Goal: Task Accomplishment & Management: Use online tool/utility

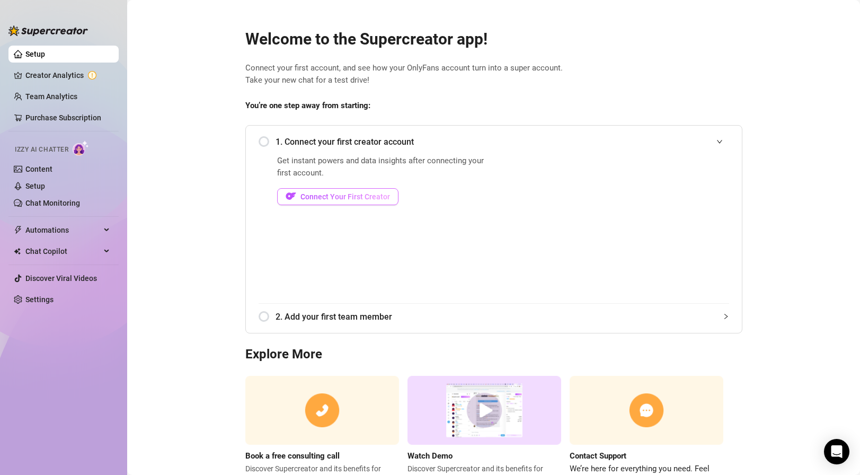
click at [334, 196] on span "Connect Your First Creator" at bounding box center [345, 196] width 90 height 8
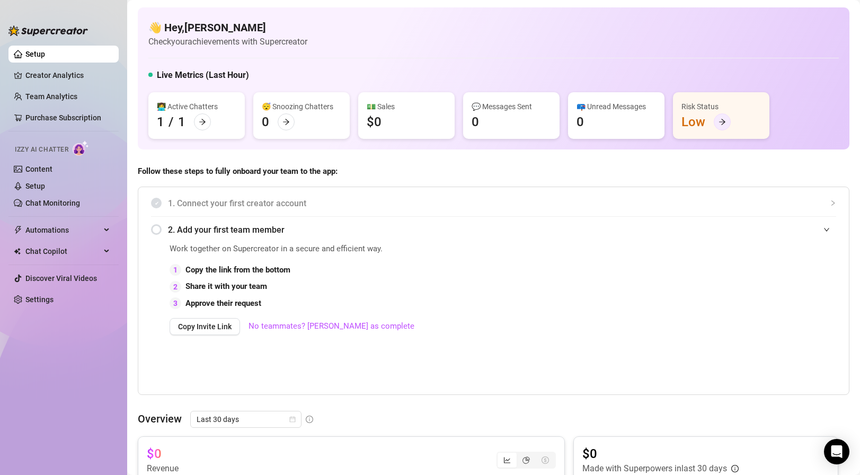
click at [719, 122] on icon "arrow-right" at bounding box center [721, 121] width 7 height 7
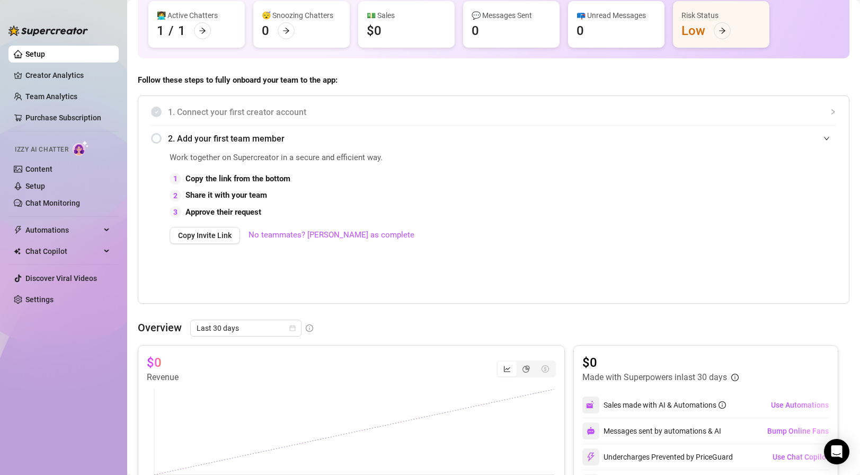
scroll to position [95, 0]
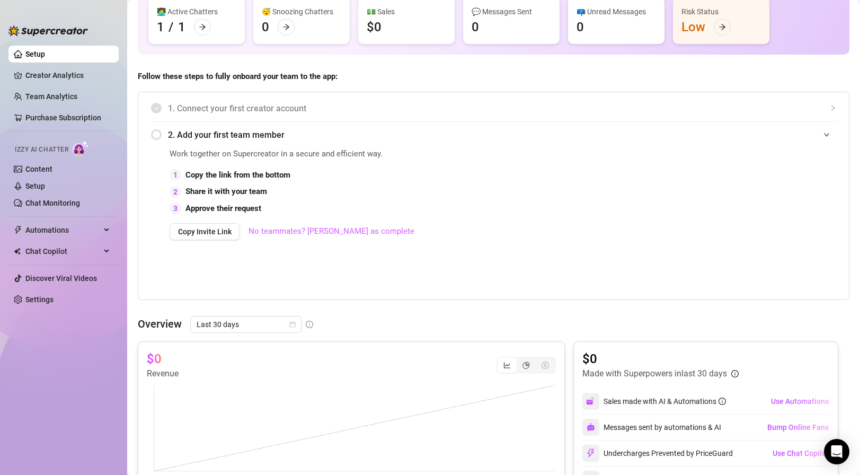
click at [309, 230] on link "No teammates? [PERSON_NAME] as complete" at bounding box center [331, 231] width 166 height 13
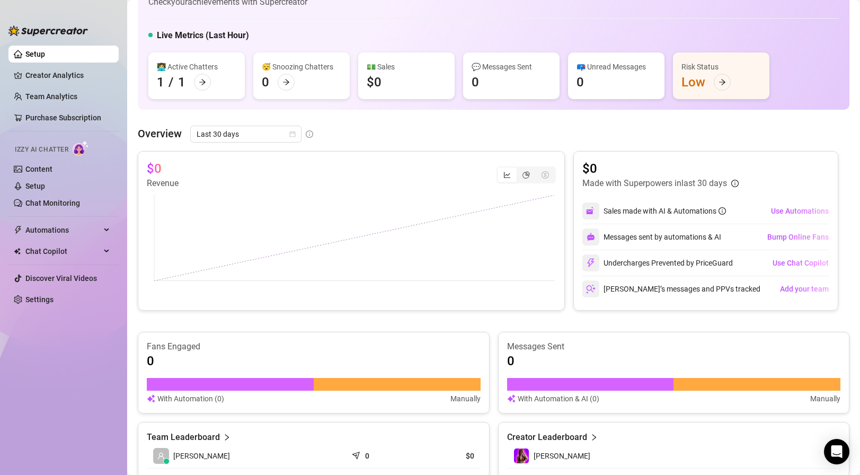
scroll to position [0, 0]
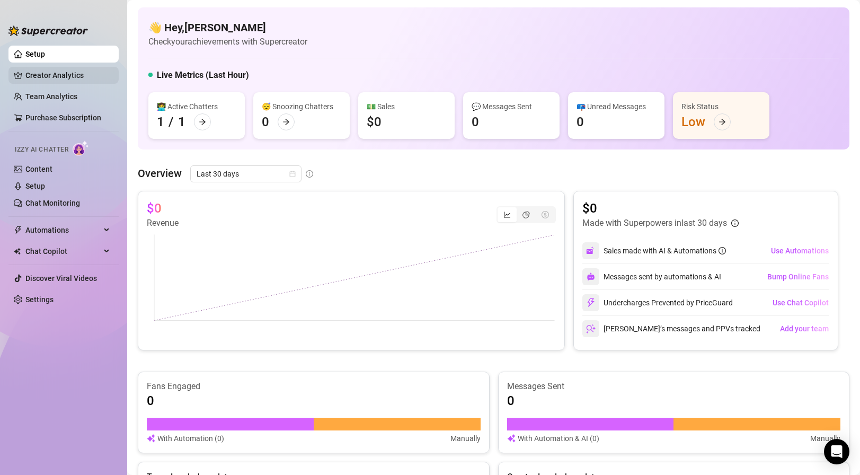
click at [74, 76] on link "Creator Analytics" at bounding box center [67, 75] width 85 height 17
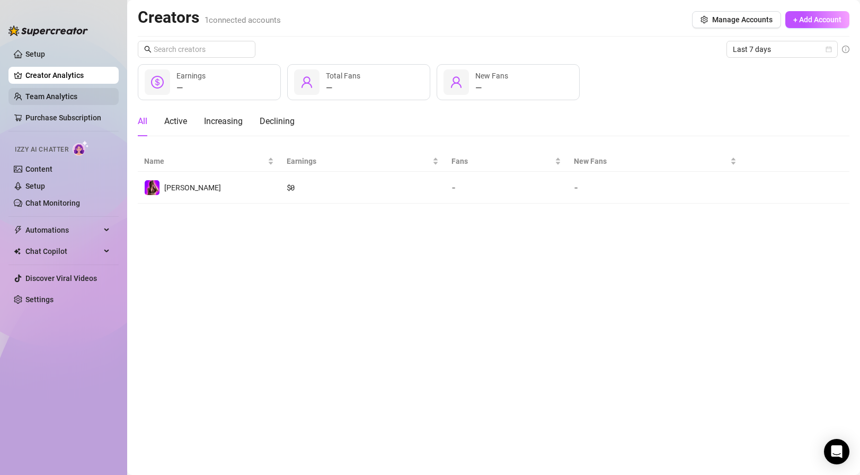
click at [77, 99] on link "Team Analytics" at bounding box center [51, 96] width 52 height 8
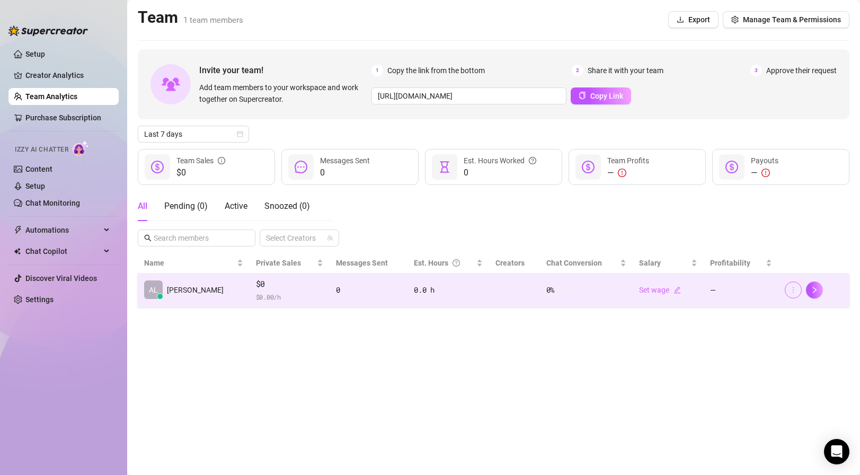
click at [795, 291] on icon "more" at bounding box center [792, 289] width 7 height 7
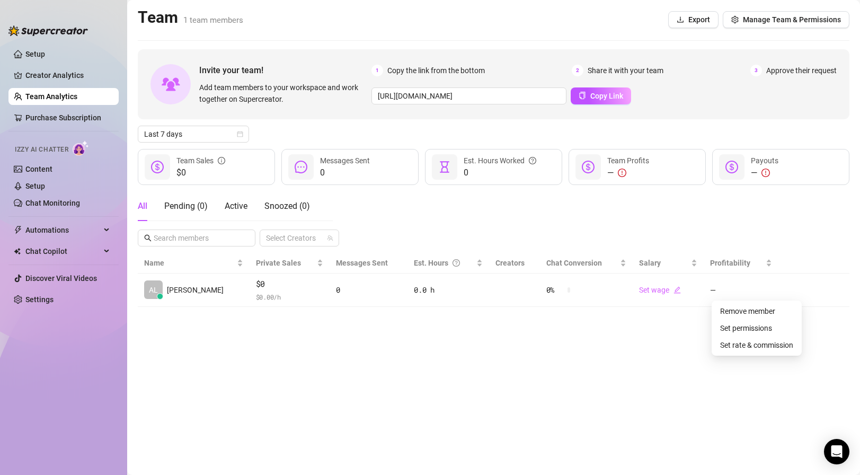
click at [648, 338] on main "Team 1 team members Export Manage Team & Permissions Invite your team! Add team…" at bounding box center [493, 237] width 733 height 475
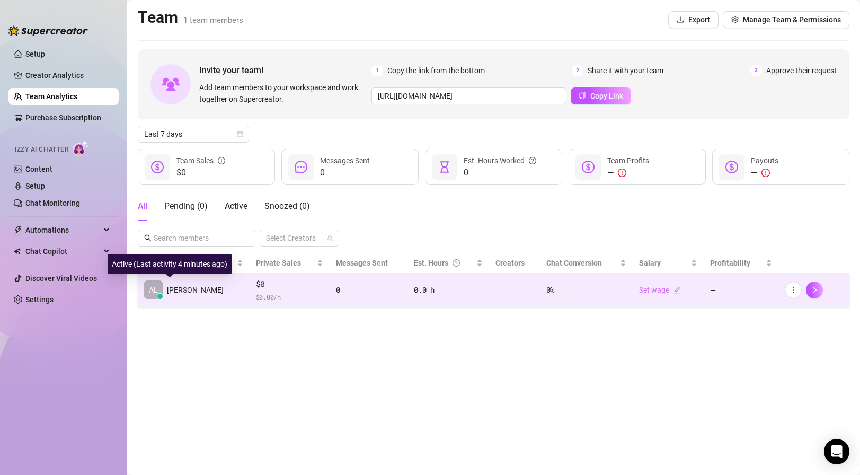
click at [178, 290] on span "[PERSON_NAME]" at bounding box center [195, 290] width 57 height 12
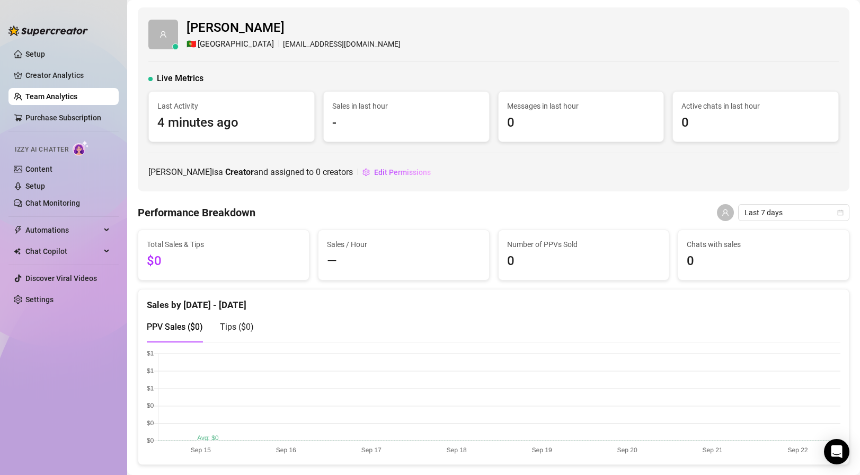
click at [77, 100] on link "Team Analytics" at bounding box center [51, 96] width 52 height 8
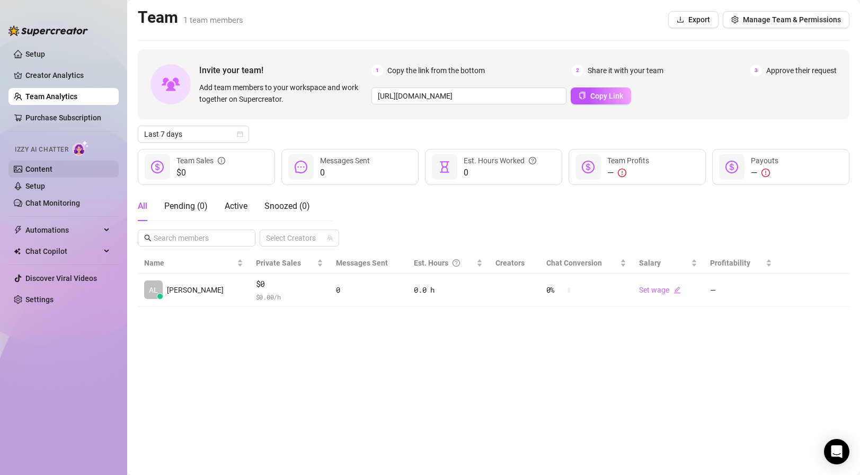
click at [48, 172] on link "Content" at bounding box center [38, 169] width 27 height 8
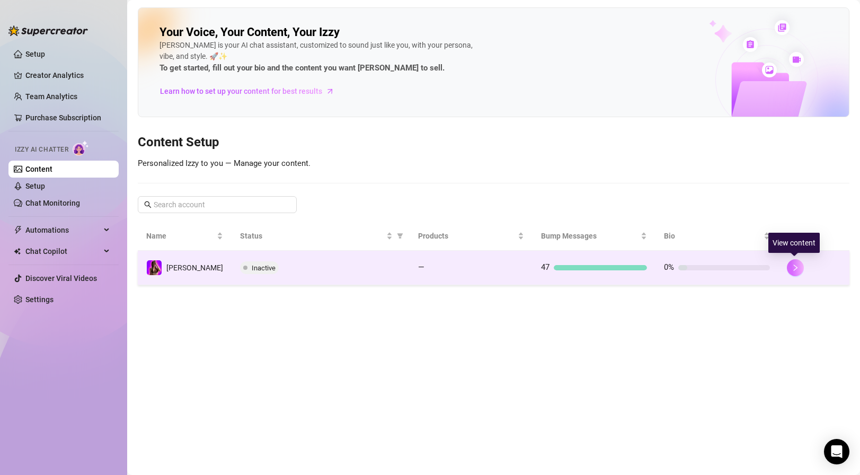
click at [792, 269] on icon "right" at bounding box center [795, 267] width 7 height 7
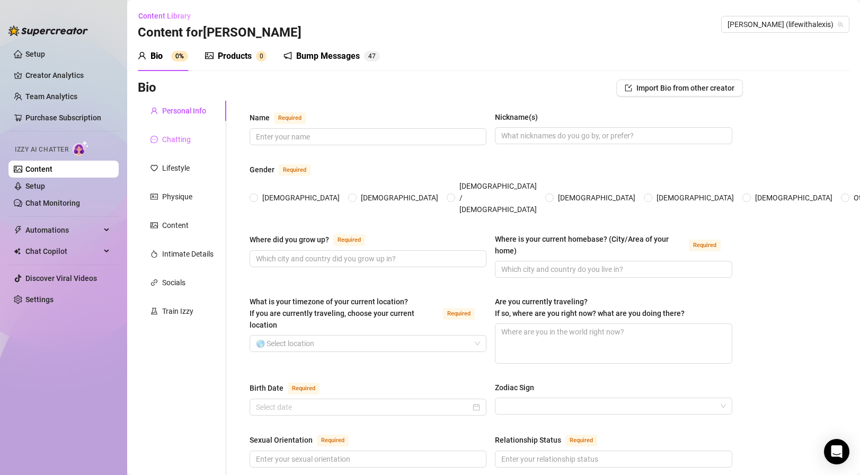
click at [198, 141] on div "Chatting" at bounding box center [182, 139] width 88 height 20
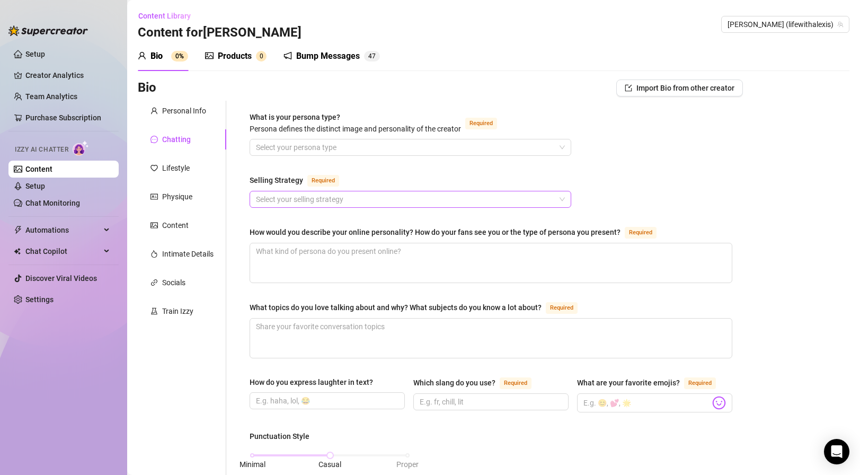
click at [314, 197] on input "Selling Strategy Required" at bounding box center [405, 199] width 299 height 16
click at [323, 197] on input "Selling Strategy Required" at bounding box center [405, 199] width 299 height 16
click at [189, 170] on div "Lifestyle" at bounding box center [176, 168] width 28 height 12
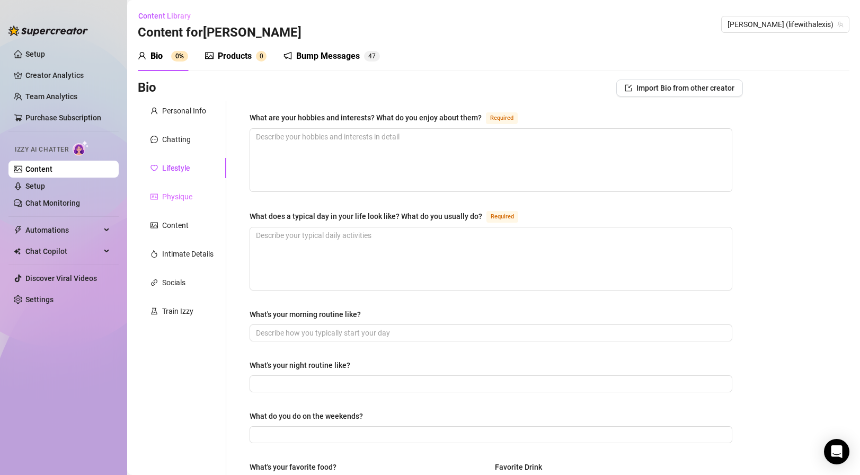
click at [197, 196] on div "Physique" at bounding box center [182, 196] width 88 height 20
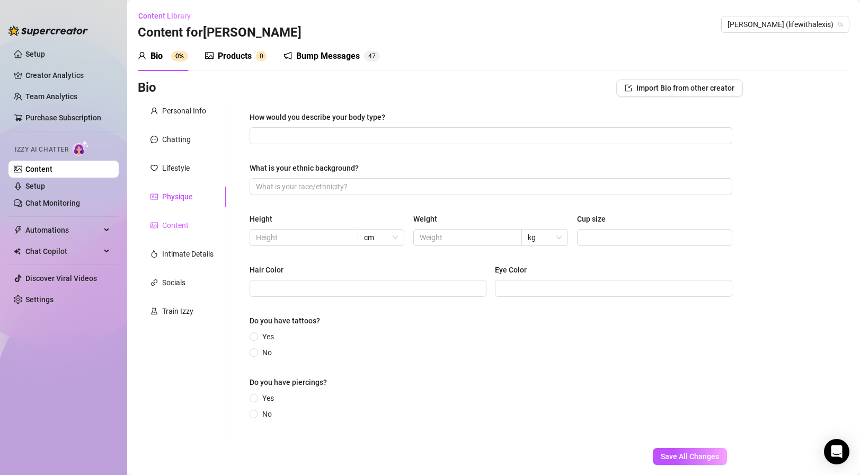
click at [189, 221] on div "Content" at bounding box center [182, 225] width 88 height 20
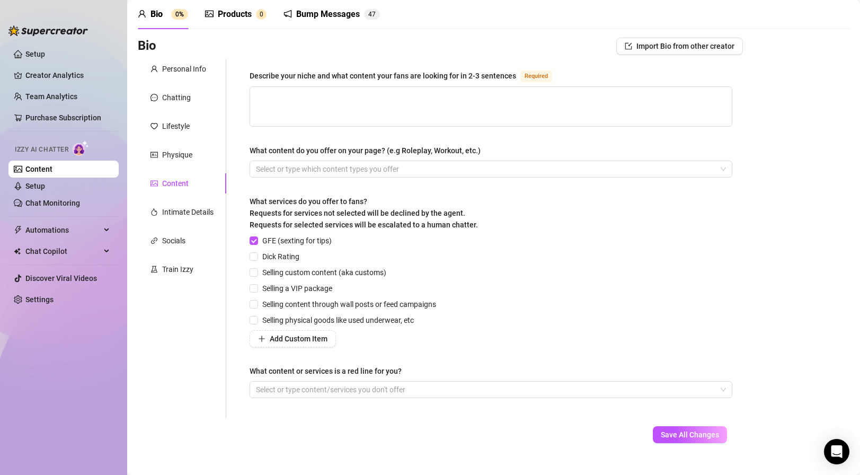
scroll to position [45, 0]
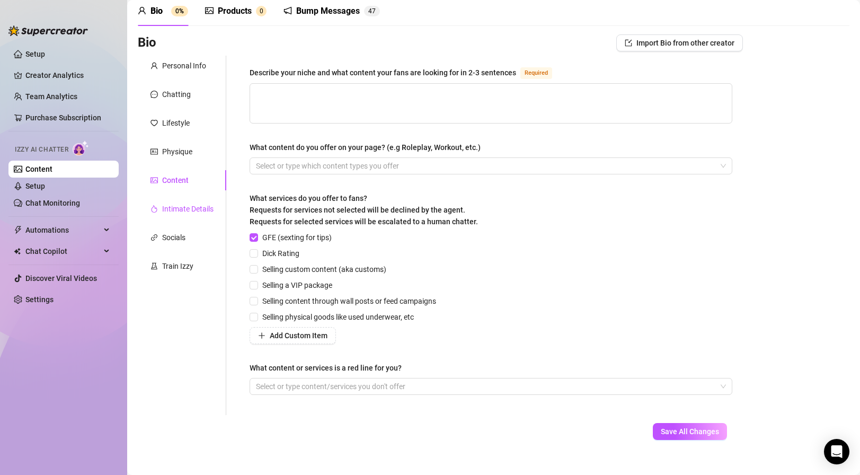
click at [199, 208] on div "Intimate Details" at bounding box center [187, 209] width 51 height 12
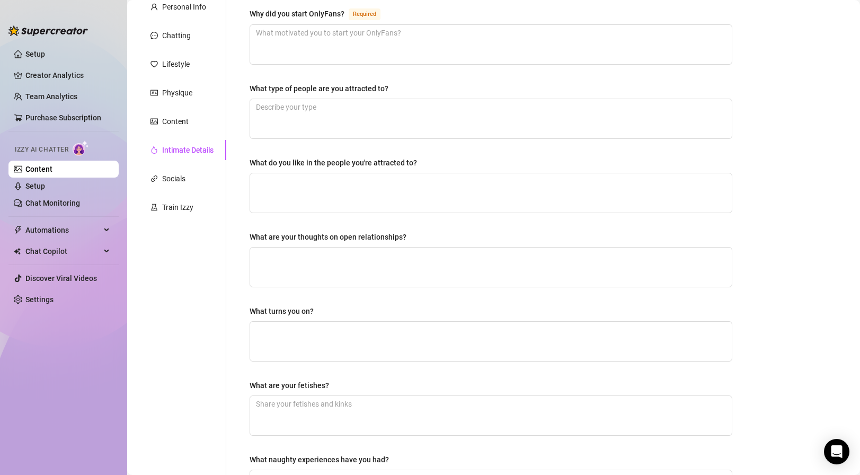
scroll to position [103, 0]
click at [193, 183] on div "Socials" at bounding box center [182, 179] width 88 height 20
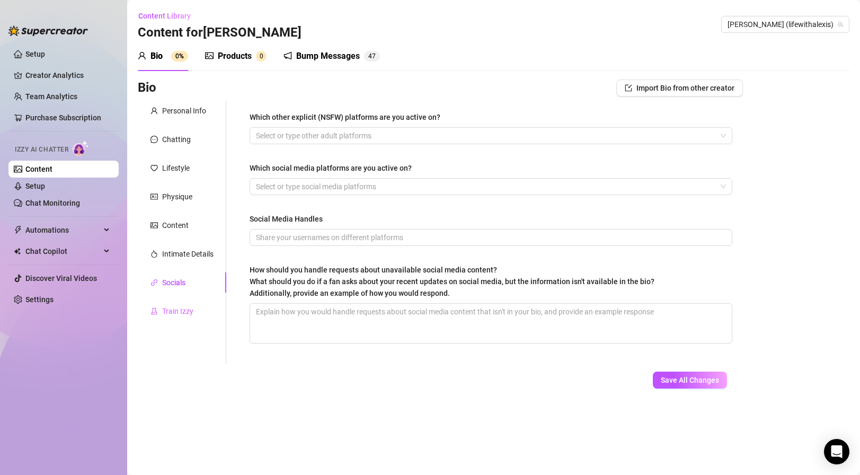
click at [185, 304] on div "Train Izzy" at bounding box center [182, 311] width 88 height 20
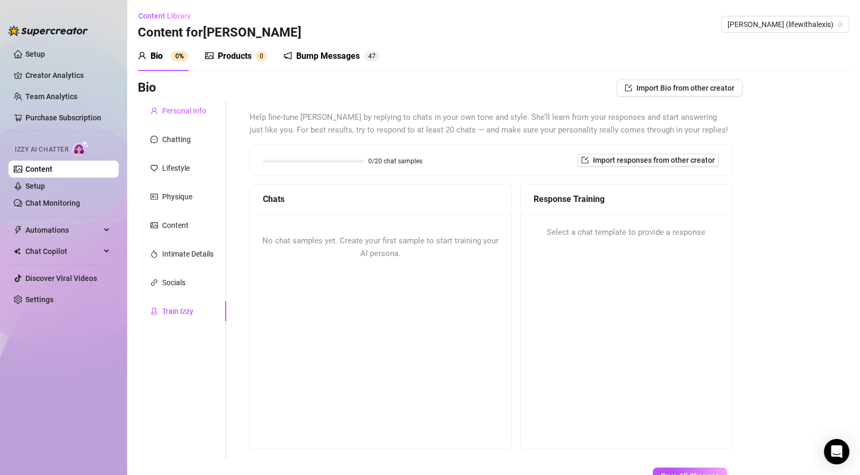
click at [179, 111] on div "Personal Info" at bounding box center [184, 111] width 44 height 12
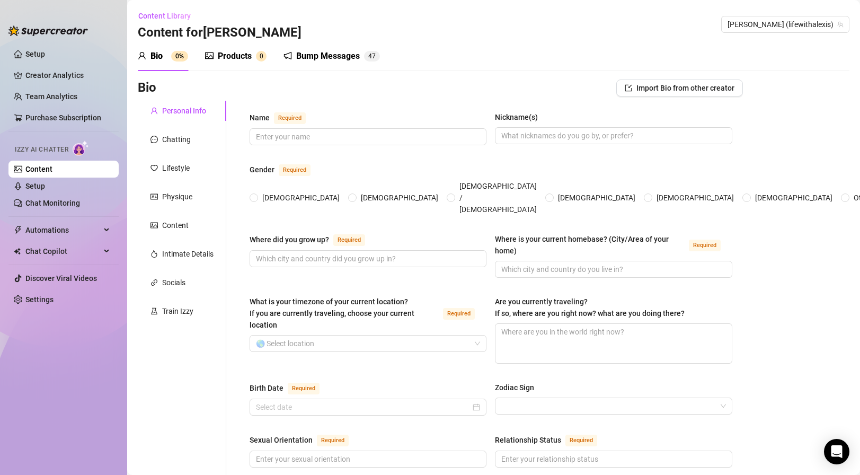
click at [240, 61] on div "Products" at bounding box center [235, 56] width 34 height 13
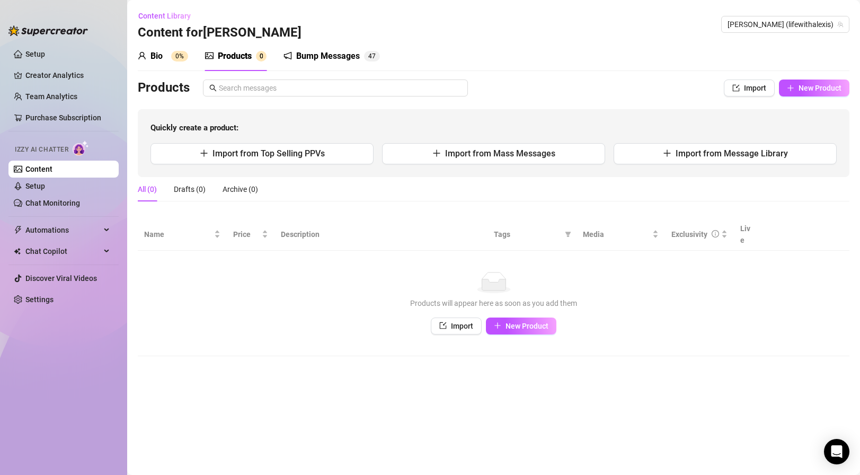
click at [301, 57] on div "Bump Messages" at bounding box center [328, 56] width 64 height 13
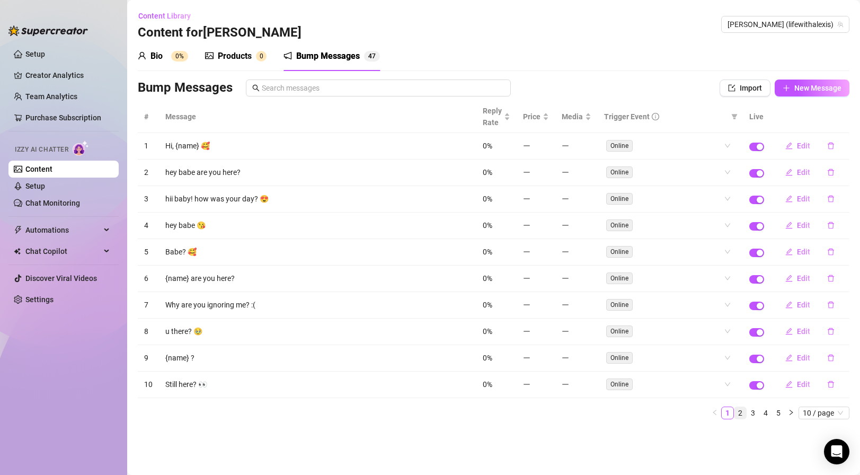
click at [744, 413] on link "2" at bounding box center [740, 413] width 12 height 12
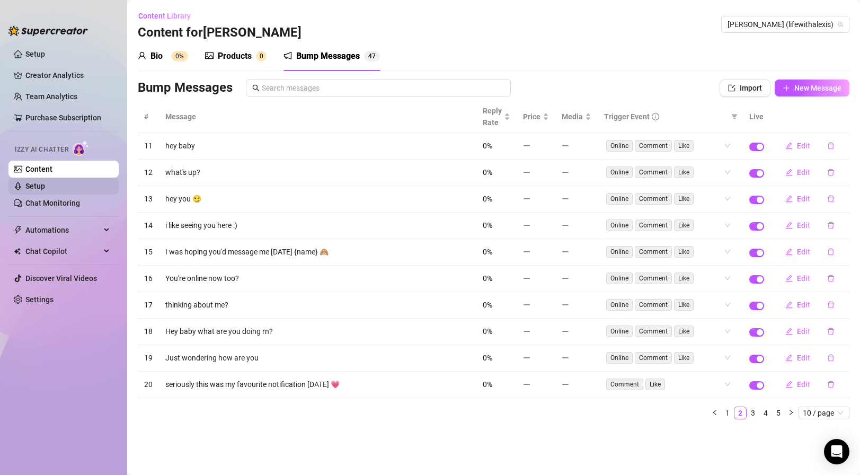
click at [45, 183] on link "Setup" at bounding box center [35, 186] width 20 height 8
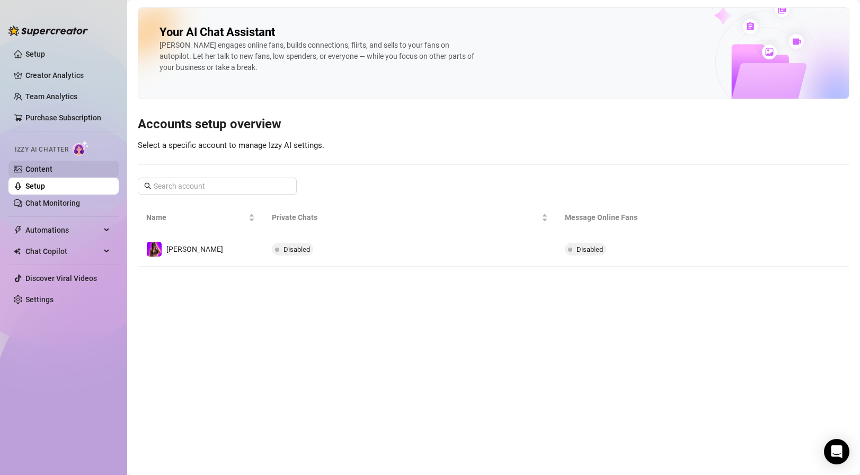
click at [52, 166] on link "Content" at bounding box center [38, 169] width 27 height 8
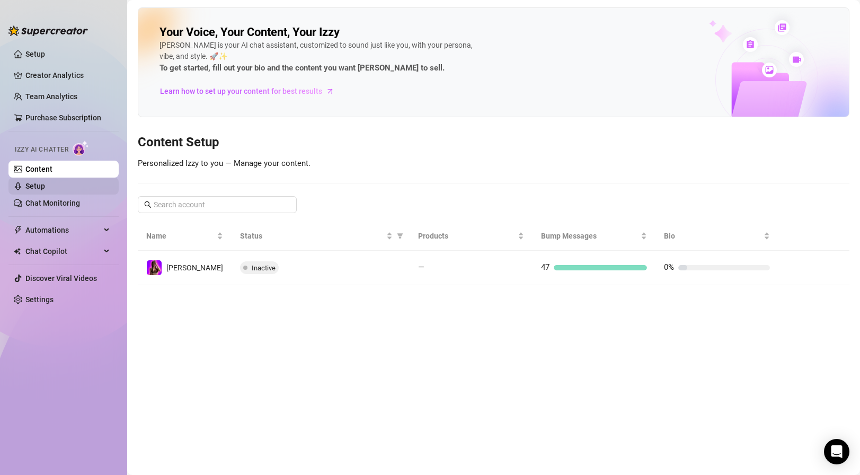
click at [45, 182] on link "Setup" at bounding box center [35, 186] width 20 height 8
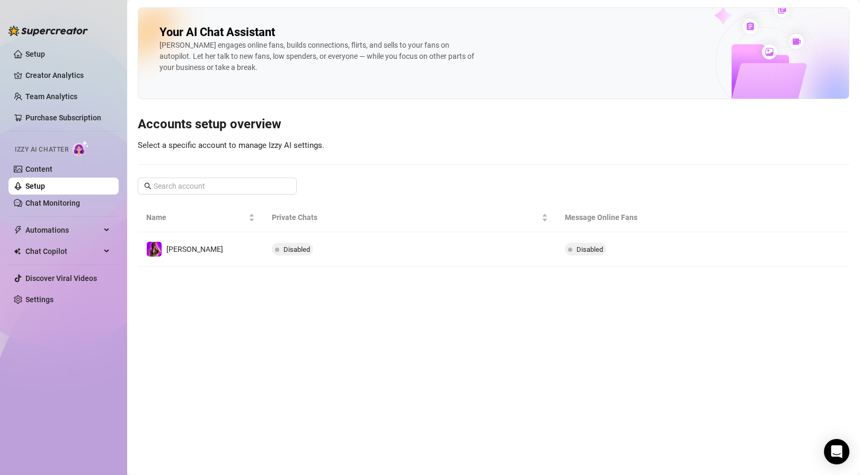
click at [45, 183] on link "Setup" at bounding box center [35, 186] width 20 height 8
click at [52, 168] on link "Content" at bounding box center [38, 169] width 27 height 8
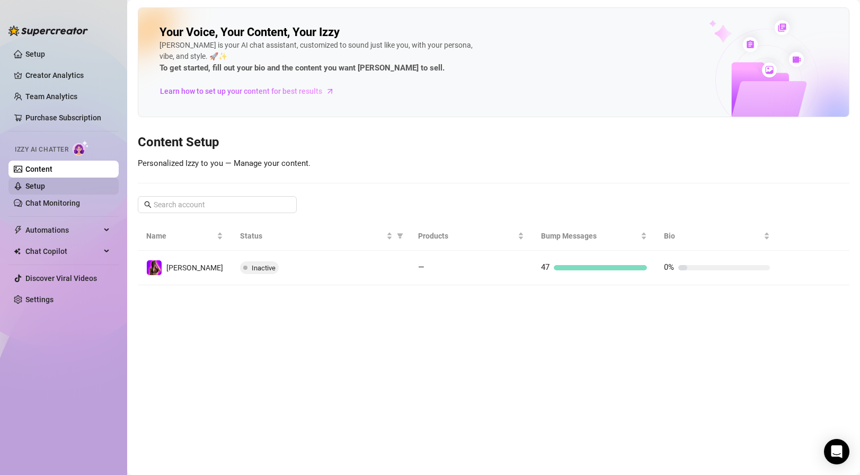
click at [45, 182] on link "Setup" at bounding box center [35, 186] width 20 height 8
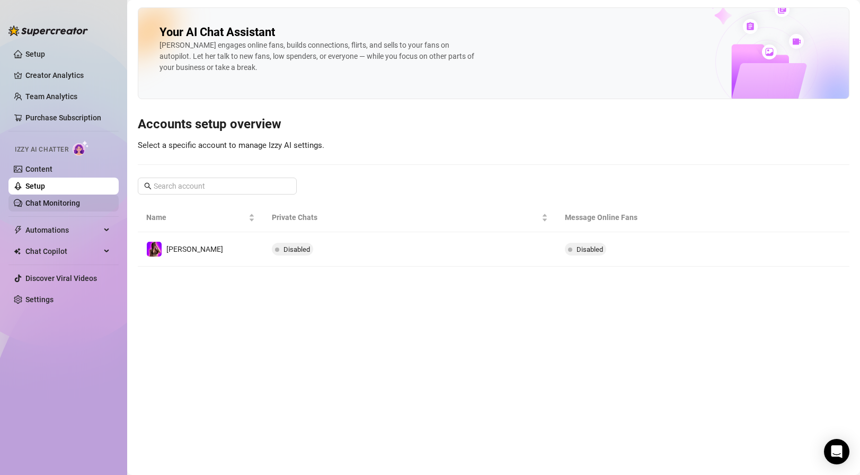
click at [80, 199] on link "Chat Monitoring" at bounding box center [52, 203] width 55 height 8
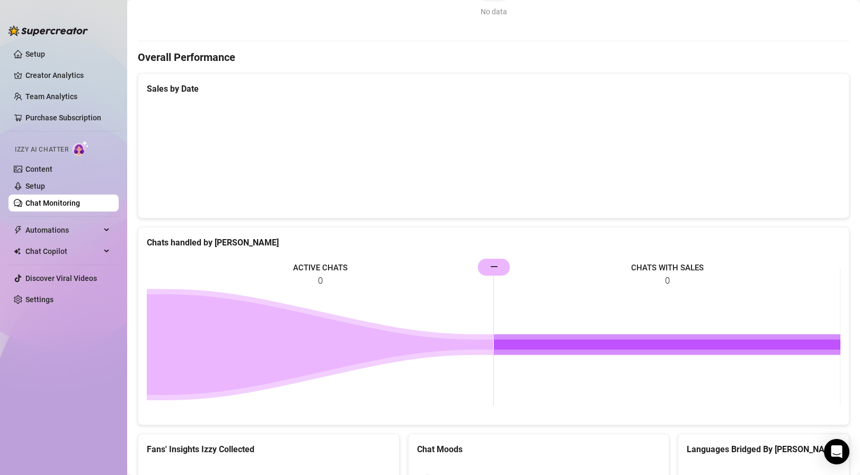
scroll to position [288, 0]
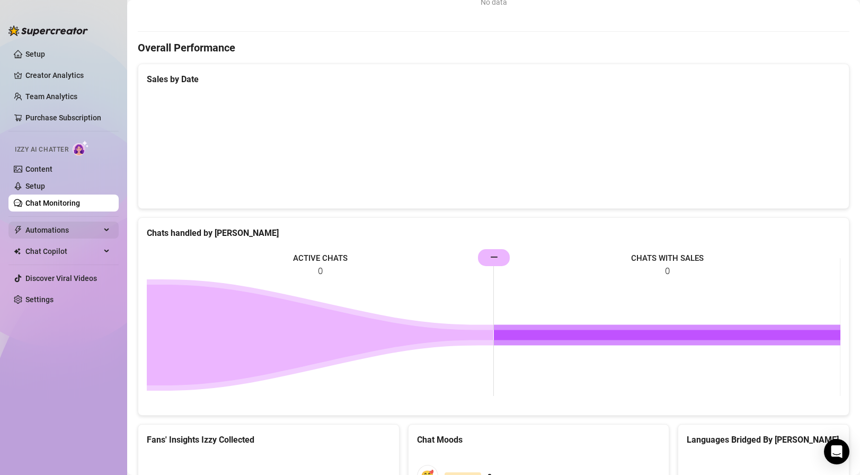
click at [100, 235] on span "Automations" at bounding box center [62, 229] width 75 height 17
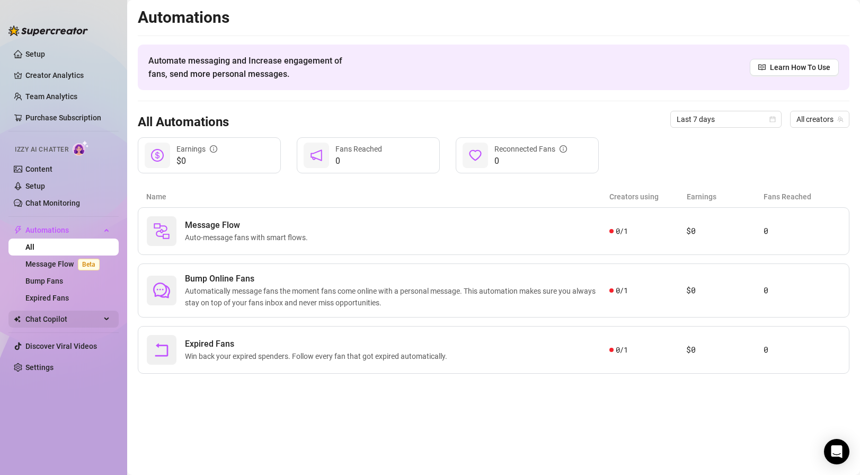
click at [85, 318] on span "Chat Copilot" at bounding box center [62, 318] width 75 height 17
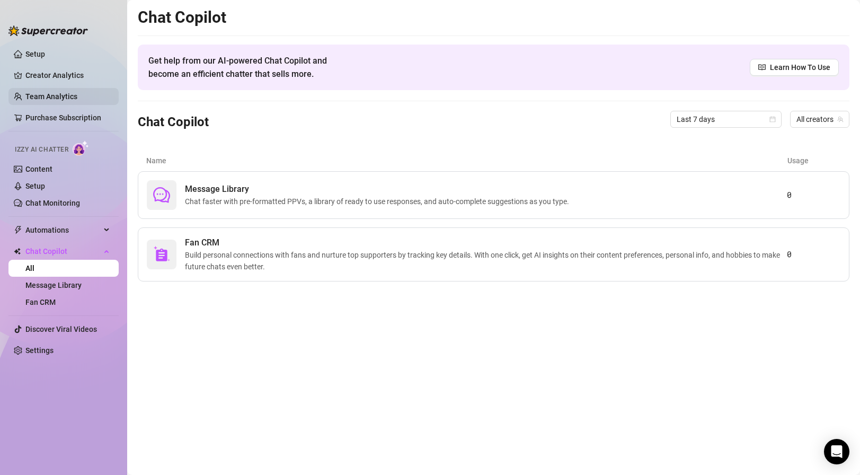
click at [76, 99] on link "Team Analytics" at bounding box center [51, 96] width 52 height 8
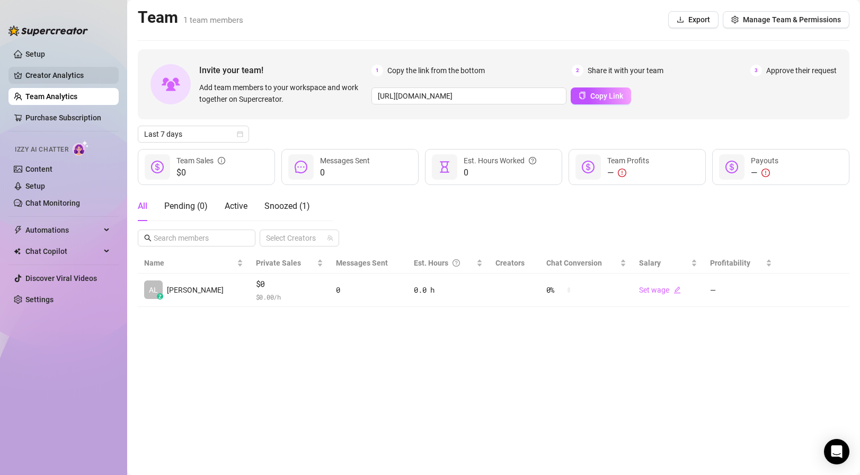
click at [67, 73] on link "Creator Analytics" at bounding box center [67, 75] width 85 height 17
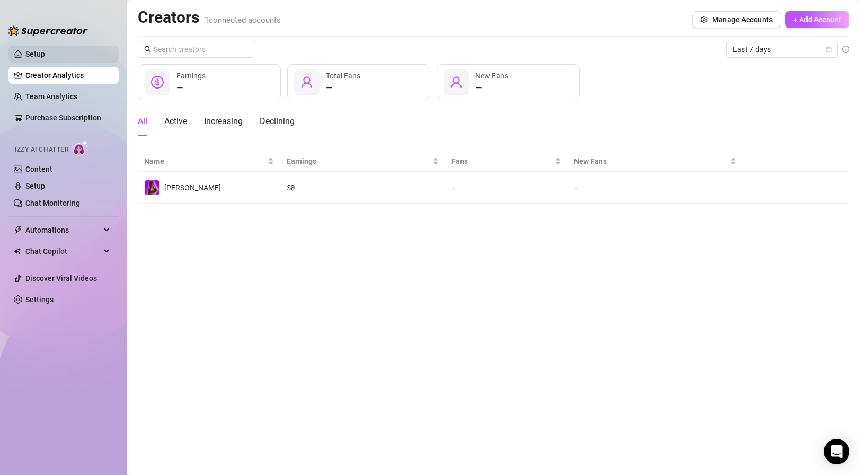
click at [45, 51] on link "Setup" at bounding box center [35, 54] width 20 height 8
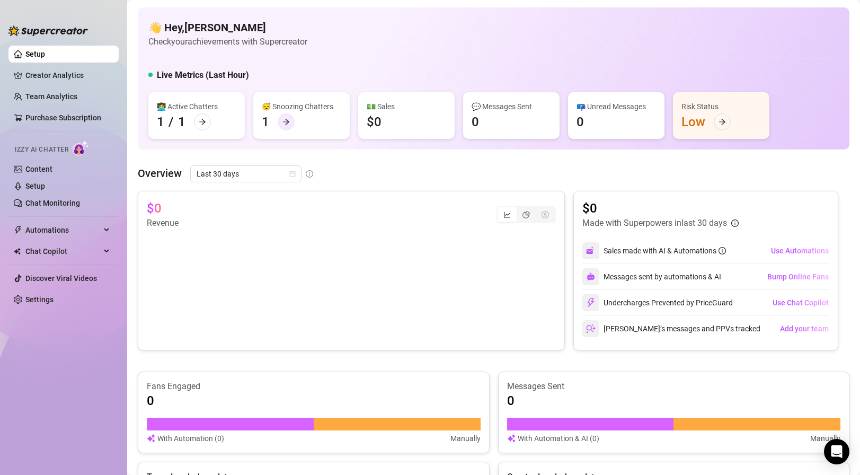
click at [287, 122] on icon "arrow-right" at bounding box center [286, 122] width 6 height 6
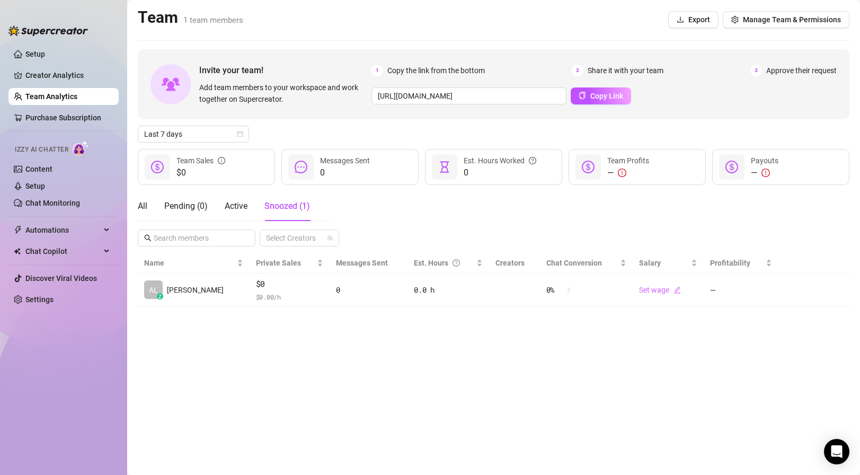
click at [66, 92] on link "Team Analytics" at bounding box center [51, 96] width 52 height 8
click at [74, 78] on link "Creator Analytics" at bounding box center [67, 75] width 85 height 17
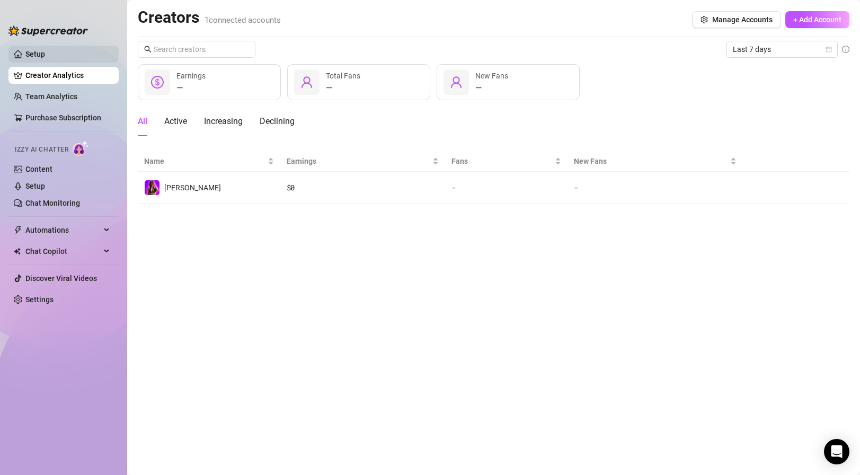
click at [45, 58] on link "Setup" at bounding box center [35, 54] width 20 height 8
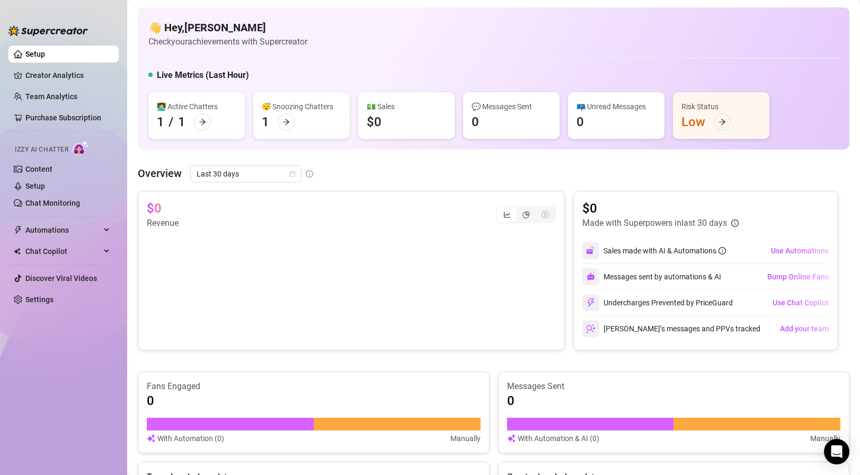
click at [707, 105] on div "Risk Status" at bounding box center [720, 107] width 79 height 12
click at [724, 122] on icon "arrow-right" at bounding box center [722, 122] width 6 height 6
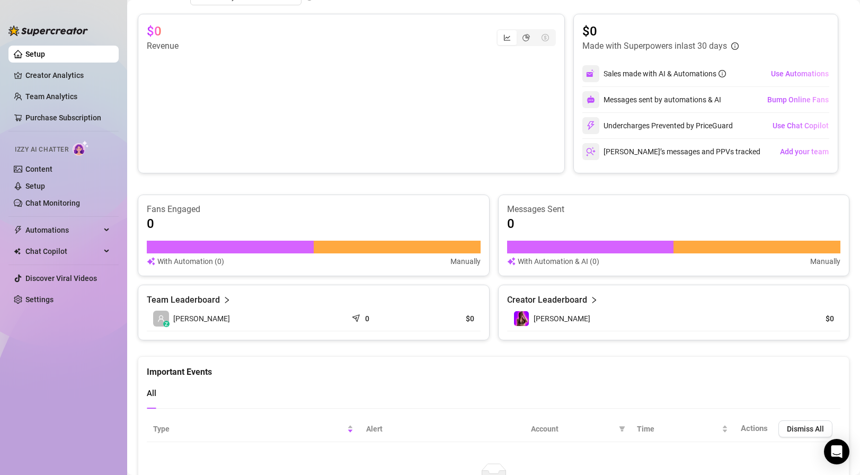
scroll to position [145, 0]
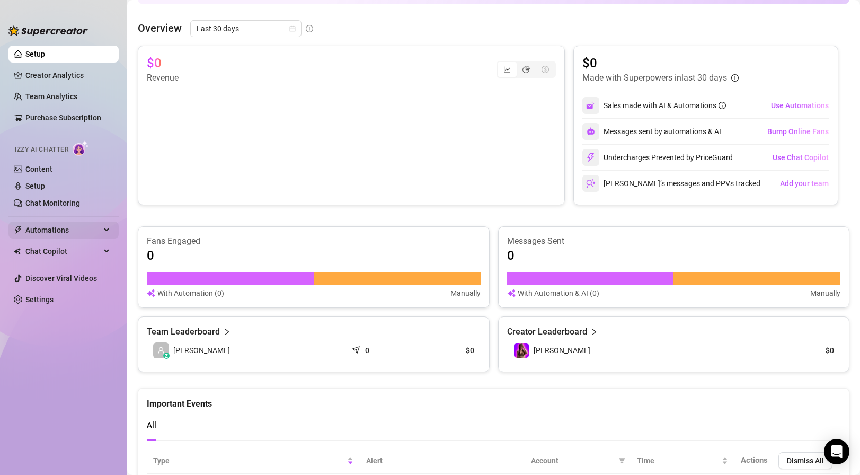
click at [70, 227] on span "Automations" at bounding box center [62, 229] width 75 height 17
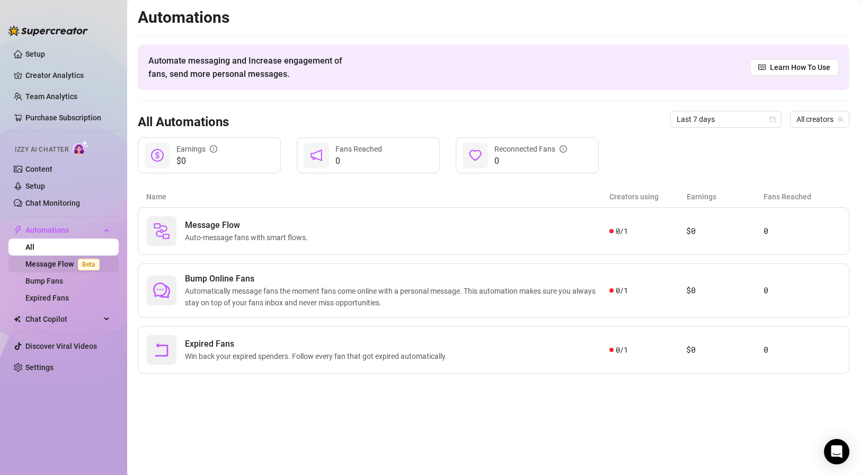
click at [61, 267] on link "Message Flow Beta" at bounding box center [64, 264] width 78 height 8
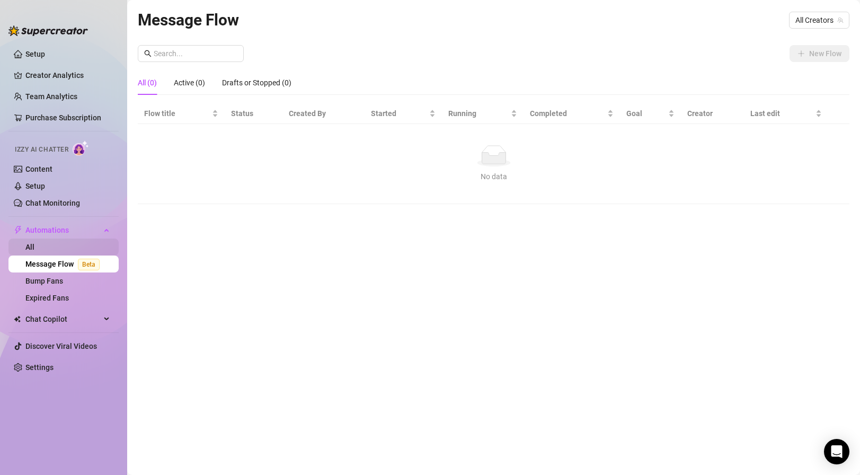
click at [34, 243] on link "All" at bounding box center [29, 247] width 9 height 8
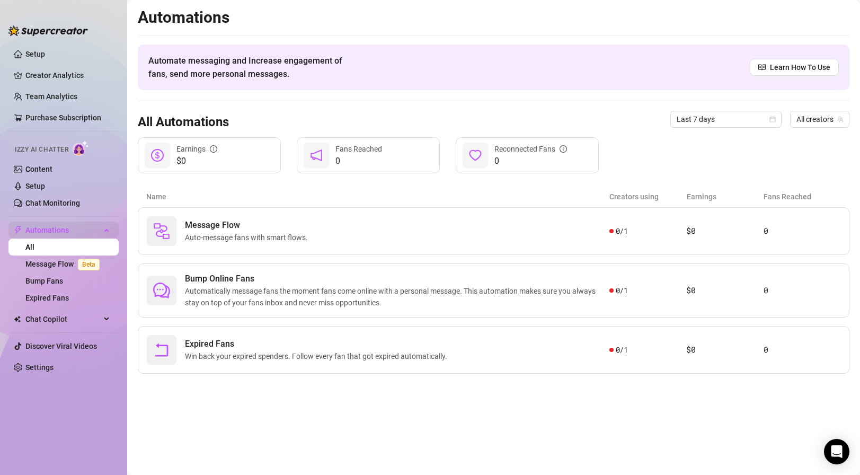
click at [70, 223] on span "Automations" at bounding box center [62, 229] width 75 height 17
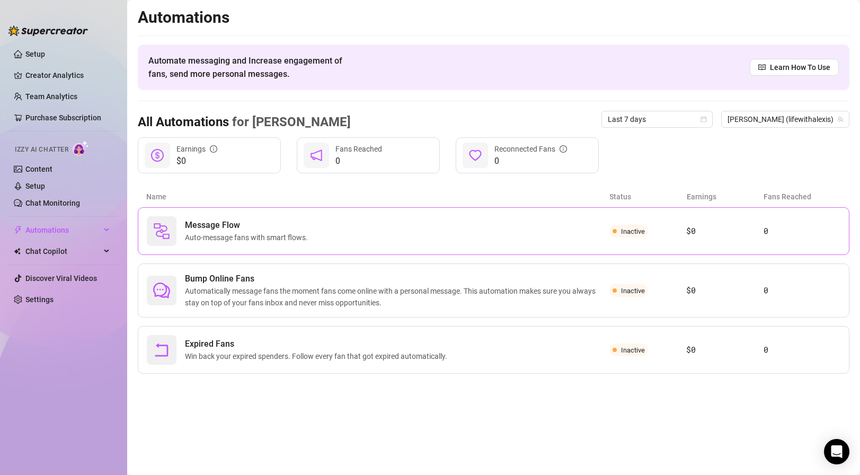
click at [438, 230] on div "Message Flow Auto-message fans with smart flows." at bounding box center [378, 231] width 463 height 30
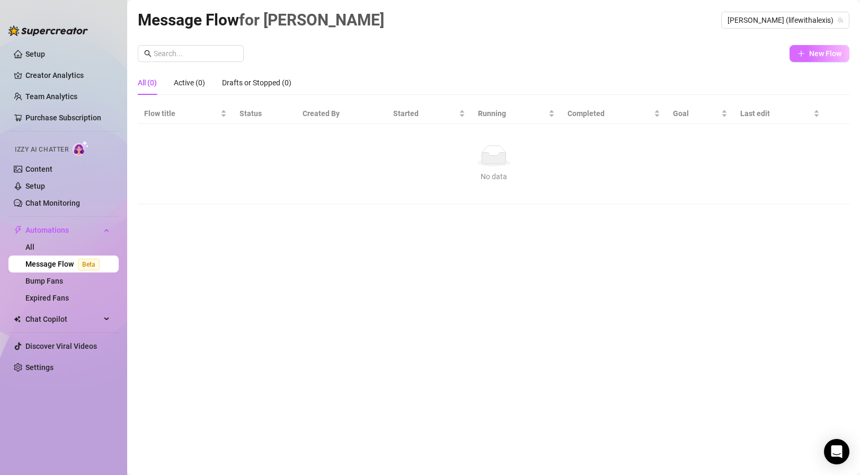
click at [821, 56] on span "New Flow" at bounding box center [825, 53] width 32 height 8
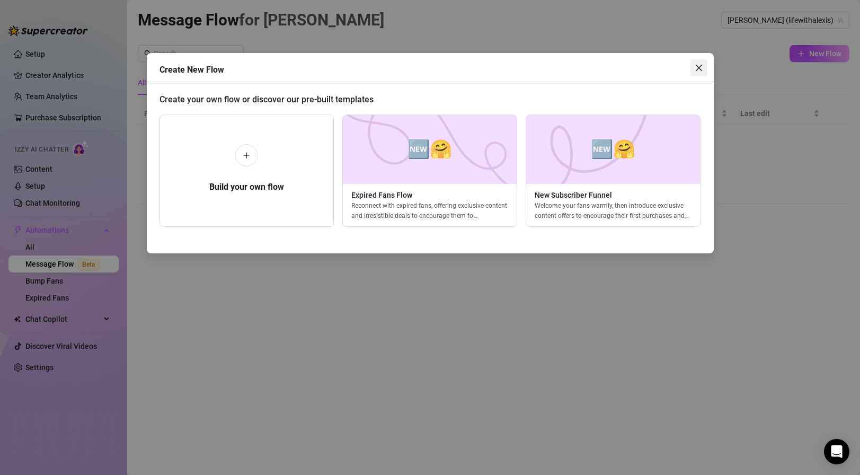
click at [699, 67] on icon "close" at bounding box center [699, 68] width 8 height 8
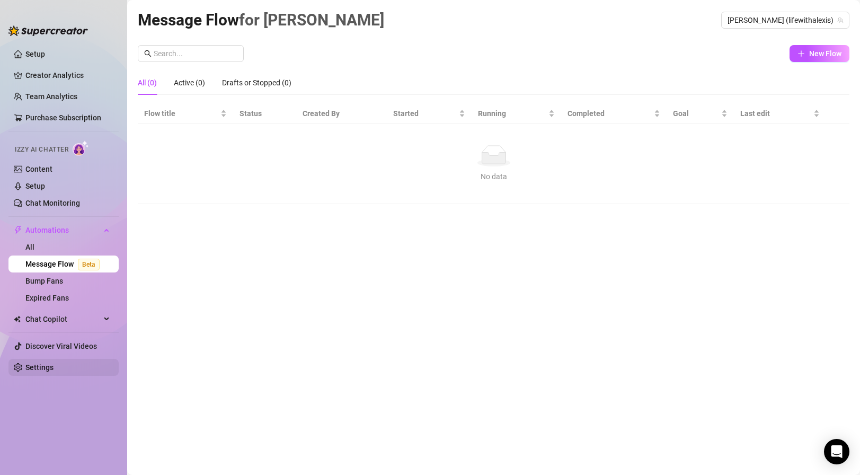
click at [54, 368] on link "Settings" at bounding box center [39, 367] width 28 height 8
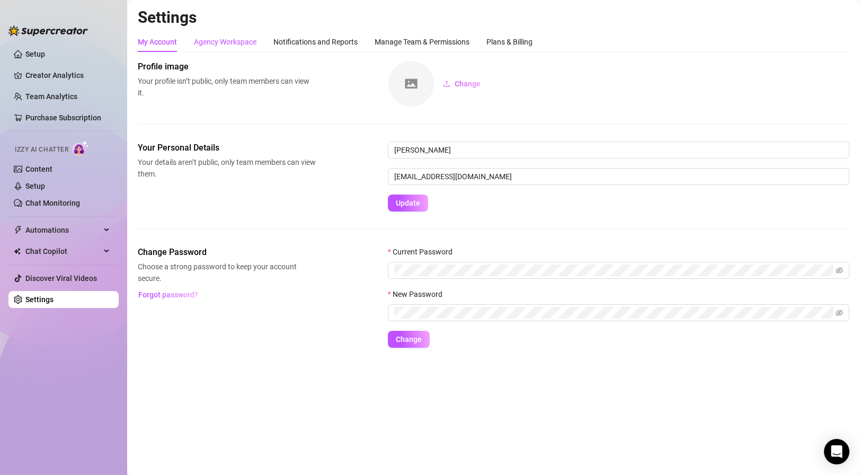
click at [242, 42] on div "Agency Workspace" at bounding box center [225, 42] width 63 height 12
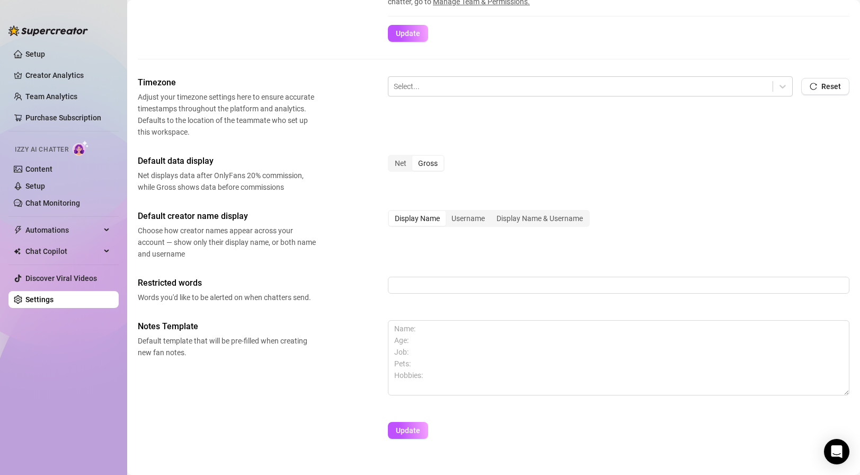
scroll to position [322, 0]
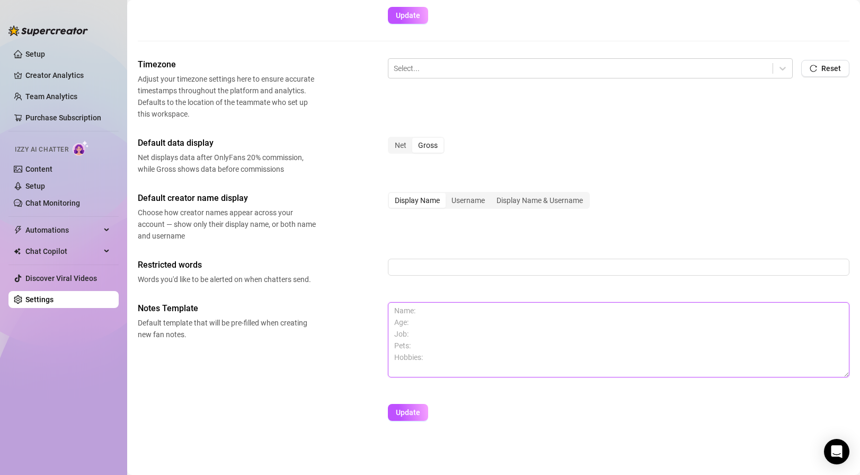
click at [438, 327] on textarea at bounding box center [618, 339] width 461 height 75
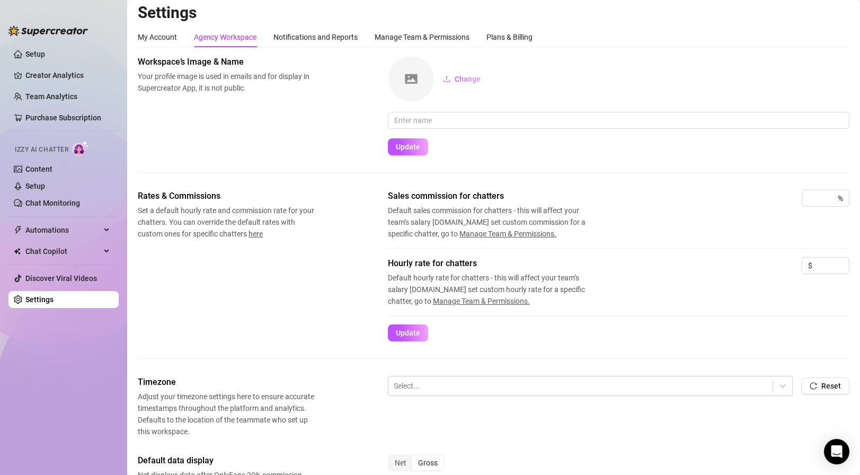
scroll to position [0, 0]
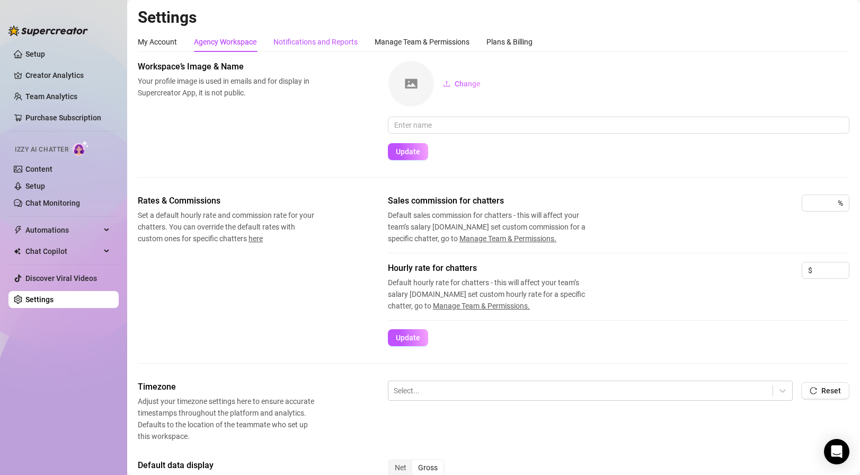
click at [317, 40] on div "Notifications and Reports" at bounding box center [315, 42] width 84 height 12
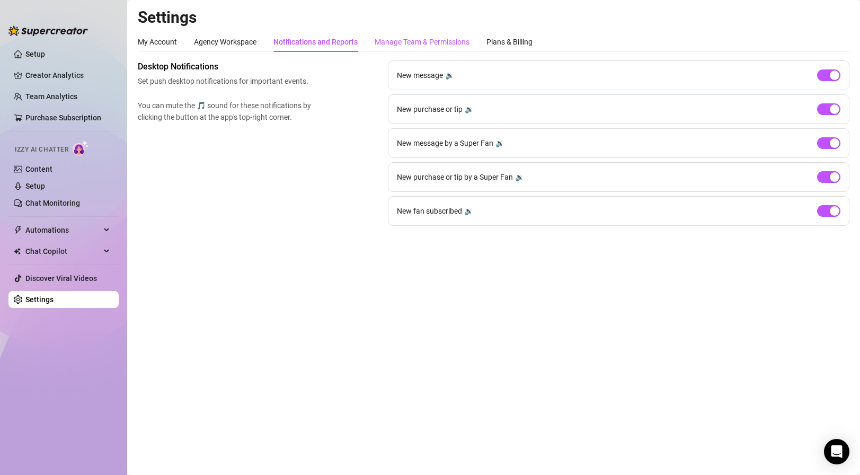
click at [402, 40] on div "Manage Team & Permissions" at bounding box center [422, 42] width 95 height 12
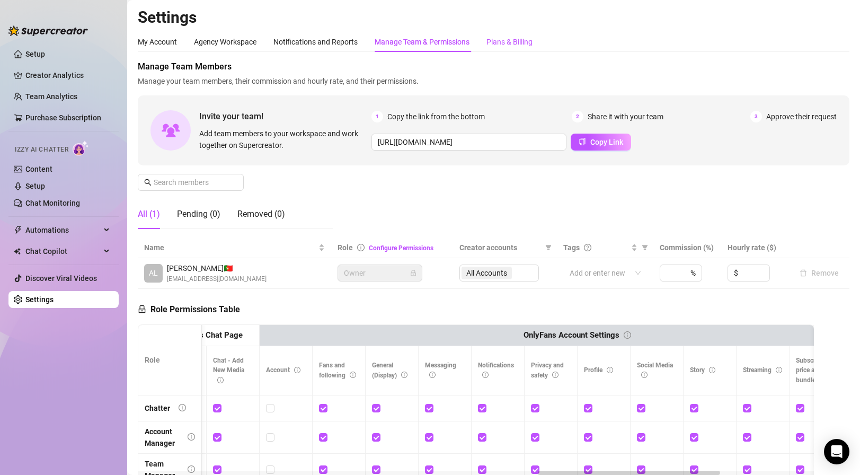
click at [505, 42] on div "Plans & Billing" at bounding box center [509, 42] width 46 height 12
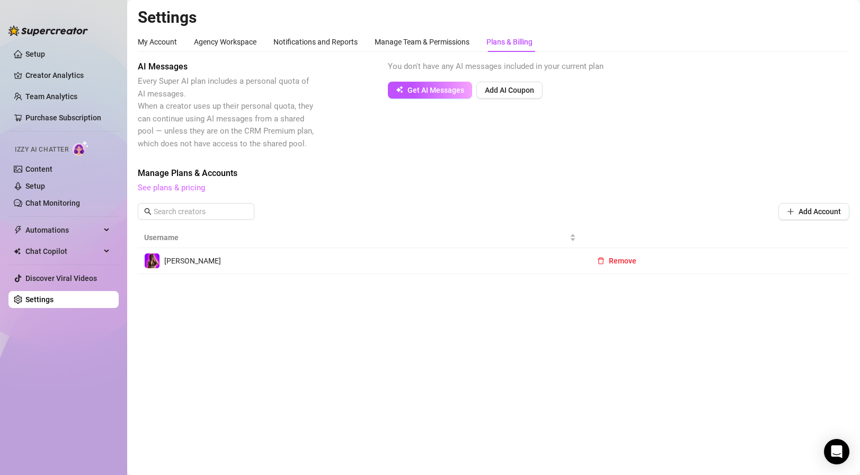
click at [197, 190] on link "See plans & pricing" at bounding box center [171, 188] width 67 height 10
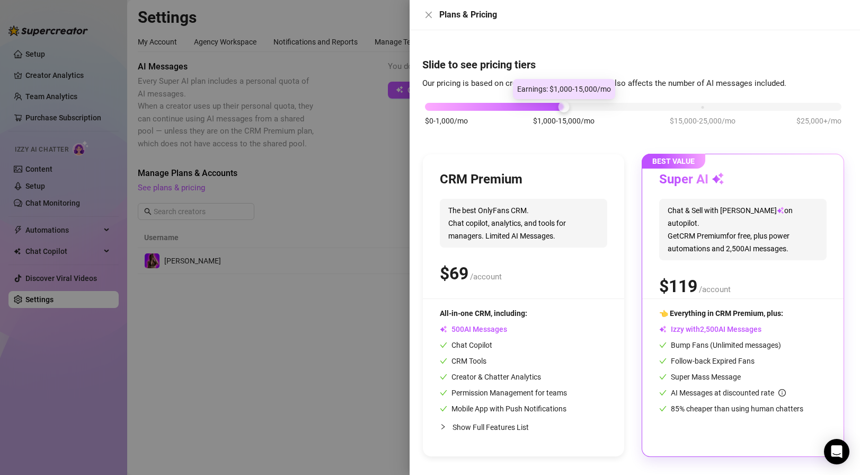
drag, startPoint x: 559, startPoint y: 108, endPoint x: 433, endPoint y: 92, distance: 127.6
click at [433, 93] on body "Setup Creator Analytics Team Analytics Purchase Subscription Izzy AI Chatter Co…" at bounding box center [430, 237] width 860 height 475
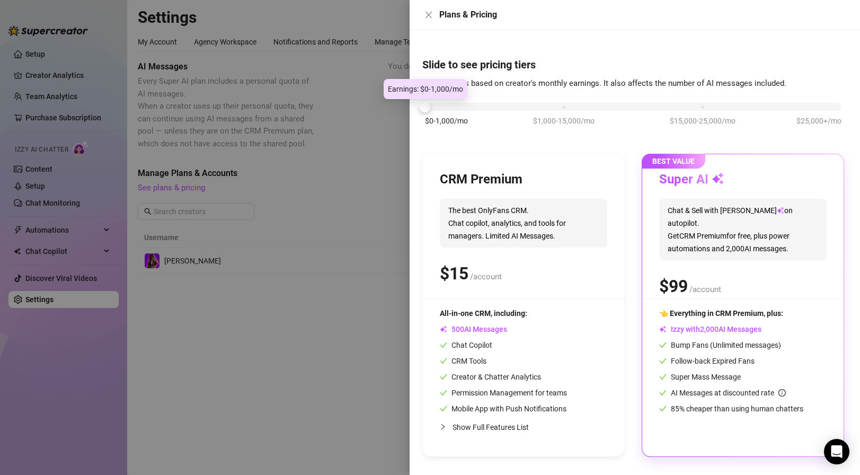
drag, startPoint x: 428, startPoint y: 109, endPoint x: 569, endPoint y: 112, distance: 141.5
click at [569, 112] on div "$0-1,000/mo $1,000-15,000/mo $15,000-25,000/mo $25,000+/mo" at bounding box center [633, 120] width 422 height 60
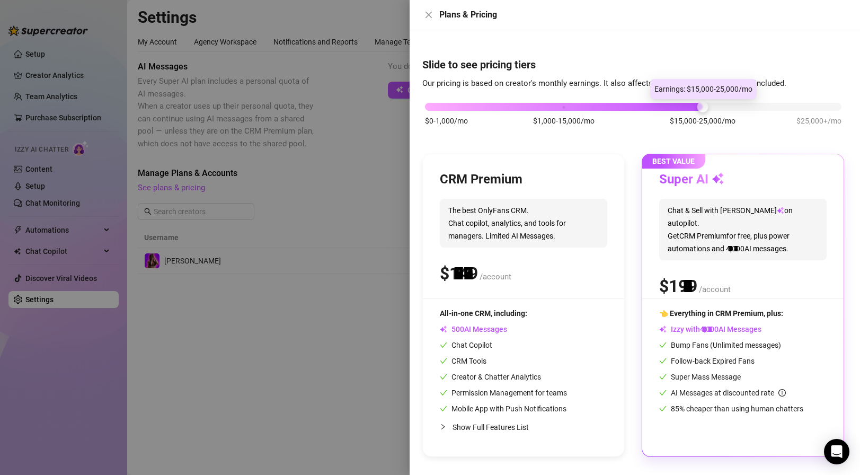
drag, startPoint x: 564, startPoint y: 109, endPoint x: 677, endPoint y: 109, distance: 113.4
click at [677, 107] on div "$0-1,000/mo $1,000-15,000/mo $15,000-25,000/mo $25,000+/mo" at bounding box center [633, 104] width 416 height 6
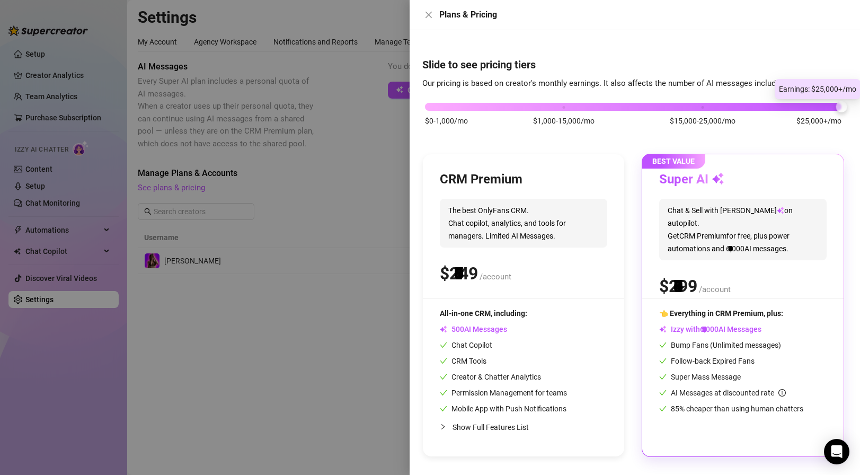
drag, startPoint x: 701, startPoint y: 109, endPoint x: 798, endPoint y: 108, distance: 97.0
click at [798, 107] on div "$0-1,000/mo $1,000-15,000/mo $15,000-25,000/mo $25,000+/mo" at bounding box center [633, 104] width 416 height 6
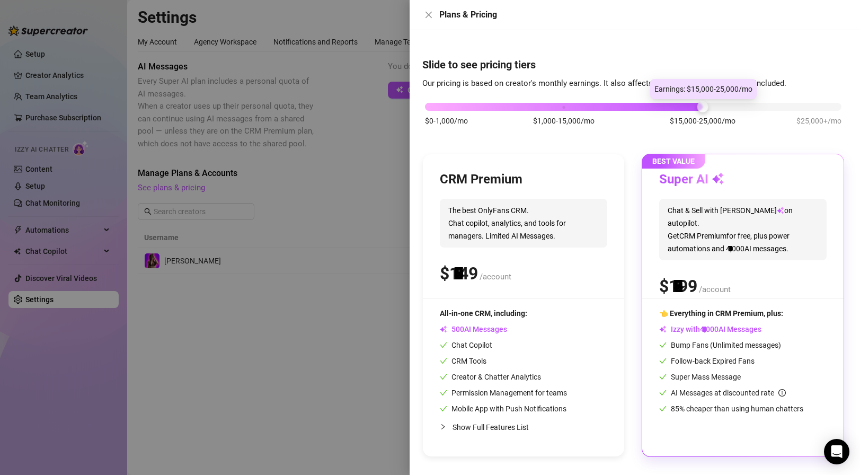
drag, startPoint x: 836, startPoint y: 106, endPoint x: 687, endPoint y: 106, distance: 148.9
click at [687, 106] on div "$0-1,000/mo $1,000-15,000/mo $15,000-25,000/mo $25,000+/mo" at bounding box center [633, 104] width 416 height 6
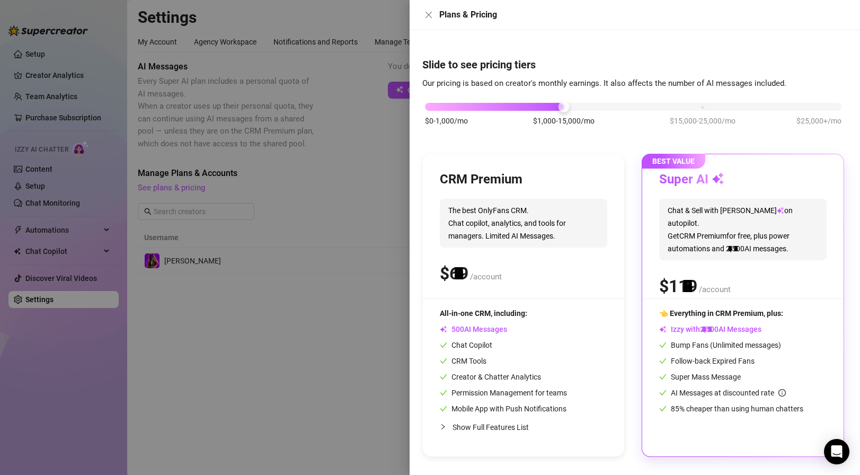
click at [571, 107] on div "$0-1,000/mo $1,000-15,000/mo $15,000-25,000/mo $25,000+/mo" at bounding box center [633, 104] width 416 height 6
click at [429, 17] on icon "close" at bounding box center [428, 15] width 8 height 8
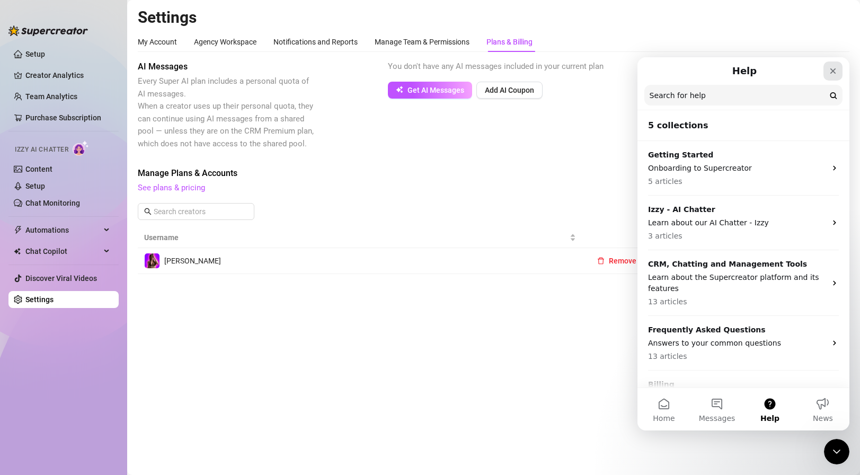
click at [833, 75] on icon "Close" at bounding box center [833, 71] width 8 height 8
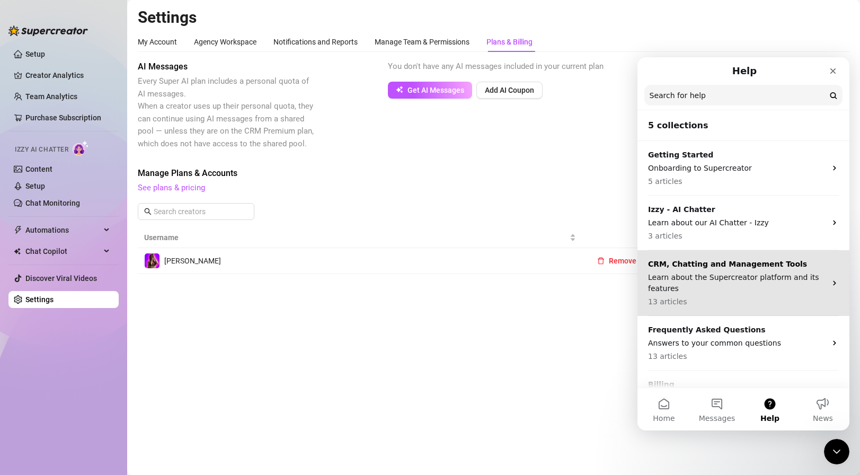
click at [740, 286] on p "Learn about the Supercreator platform and its features" at bounding box center [737, 283] width 178 height 22
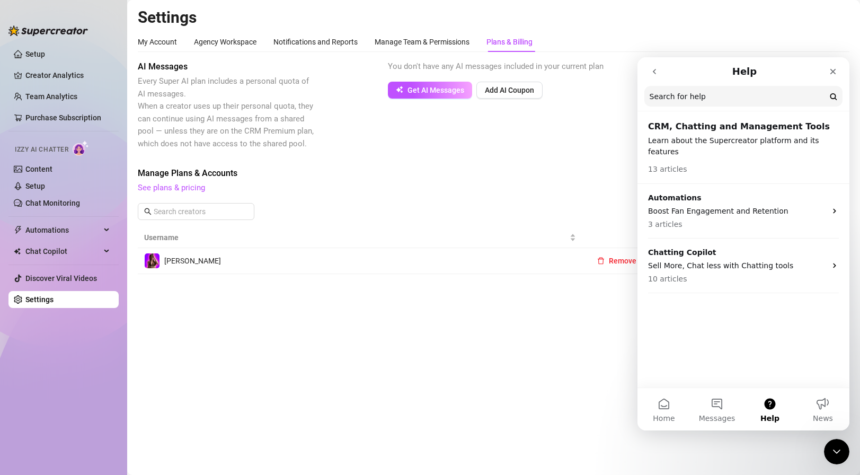
click at [655, 78] on button "go back" at bounding box center [654, 71] width 20 height 20
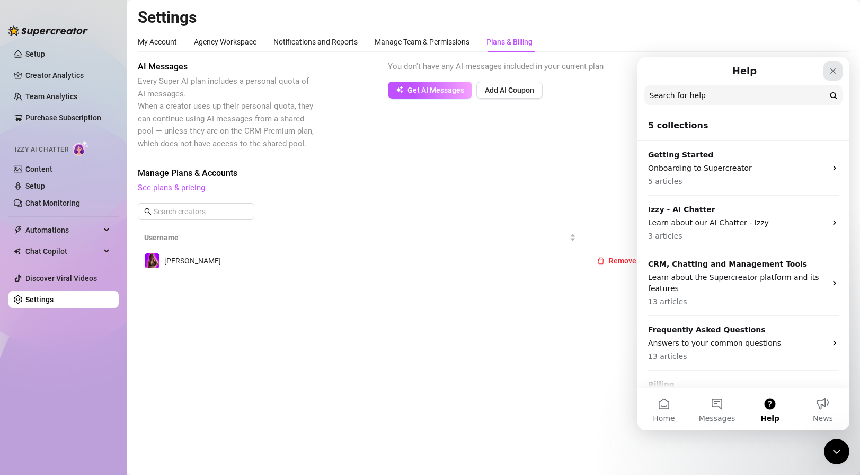
click at [830, 75] on icon "Close" at bounding box center [833, 71] width 8 height 8
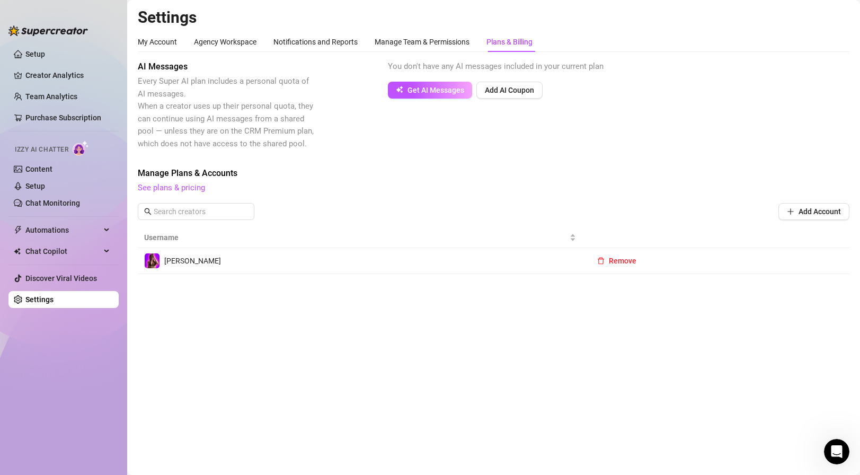
click at [800, 16] on h2 "Settings" at bounding box center [494, 17] width 712 height 20
click at [45, 51] on link "Setup" at bounding box center [35, 54] width 20 height 8
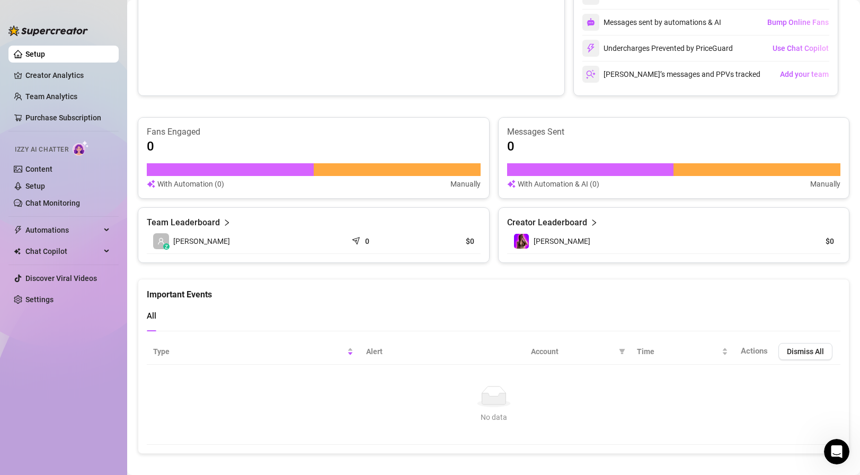
scroll to position [264, 0]
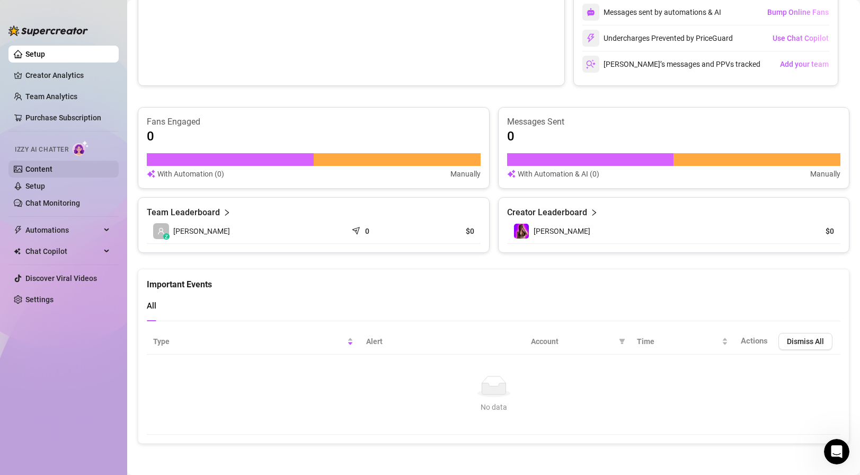
click at [52, 165] on link "Content" at bounding box center [38, 169] width 27 height 8
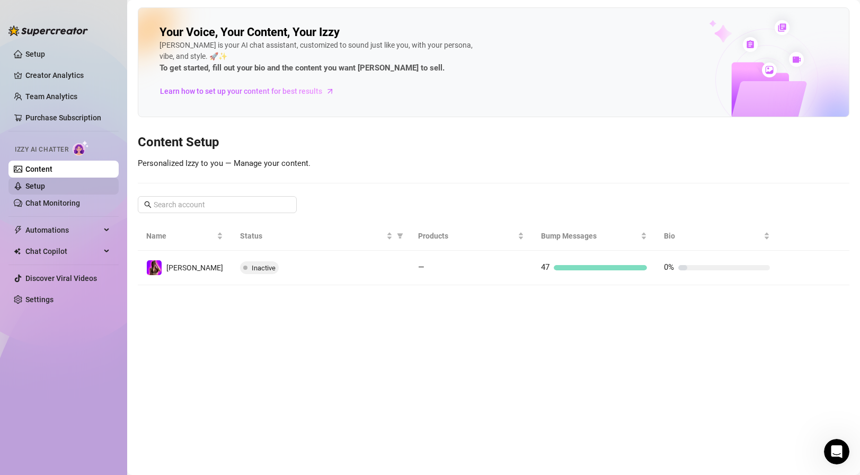
click at [45, 186] on link "Setup" at bounding box center [35, 186] width 20 height 8
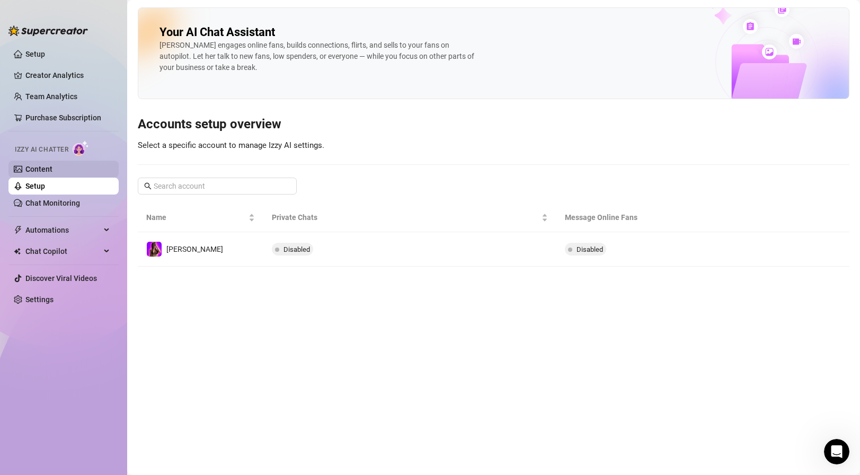
click at [52, 171] on link "Content" at bounding box center [38, 169] width 27 height 8
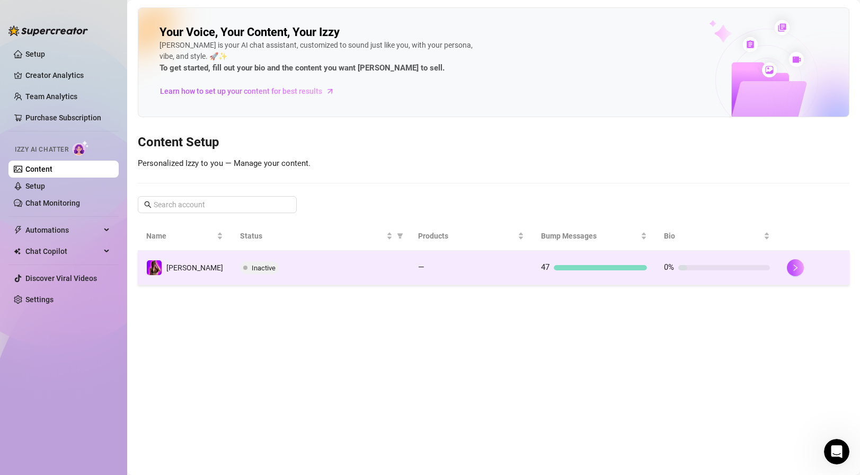
click at [332, 255] on td "Inactive" at bounding box center [321, 268] width 178 height 34
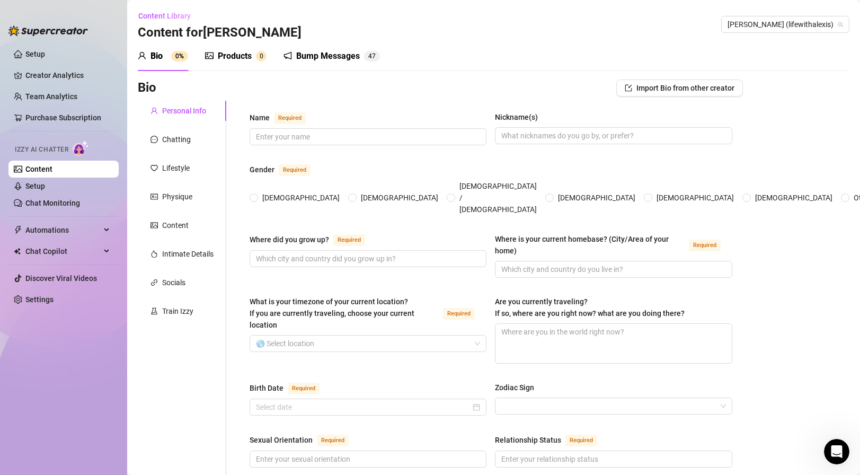
click at [235, 64] on div "Products 0" at bounding box center [235, 56] width 61 height 30
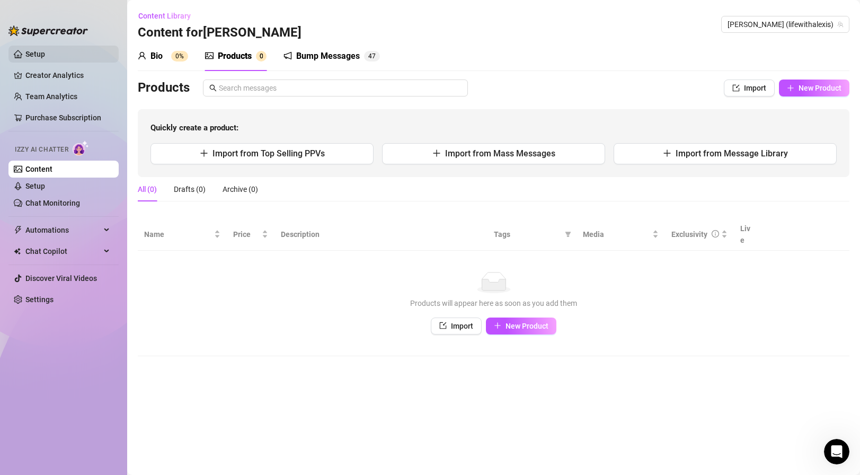
click at [45, 54] on link "Setup" at bounding box center [35, 54] width 20 height 8
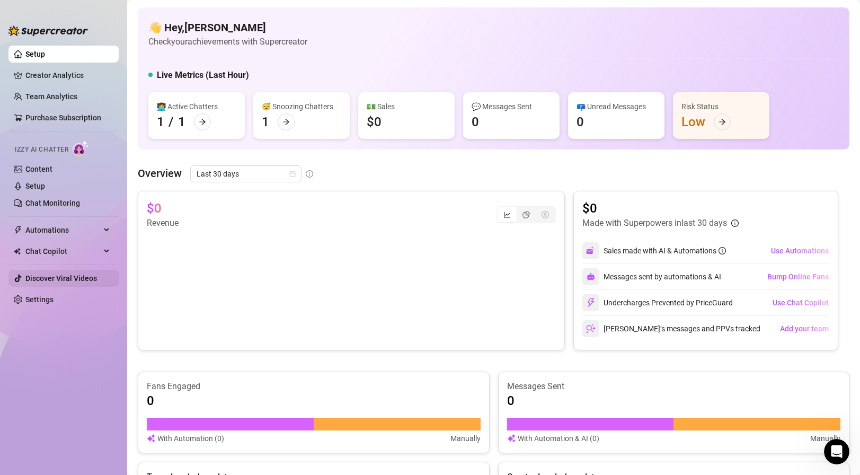
click at [74, 274] on link "Discover Viral Videos" at bounding box center [61, 278] width 72 height 8
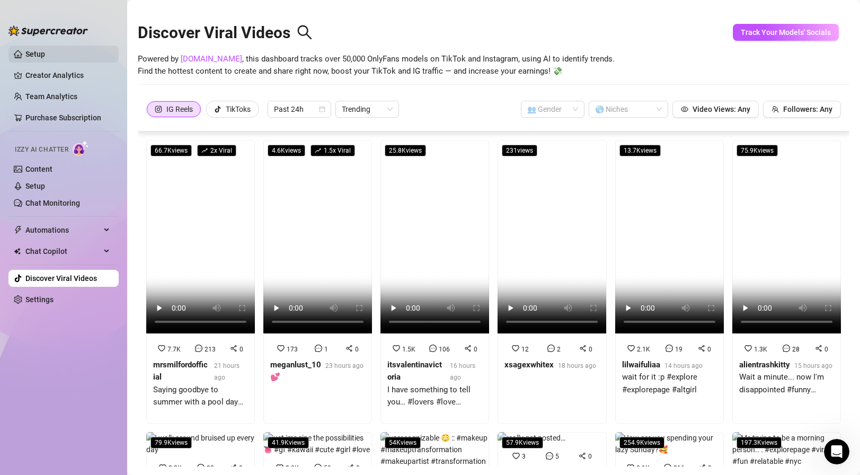
click at [45, 57] on link "Setup" at bounding box center [35, 54] width 20 height 8
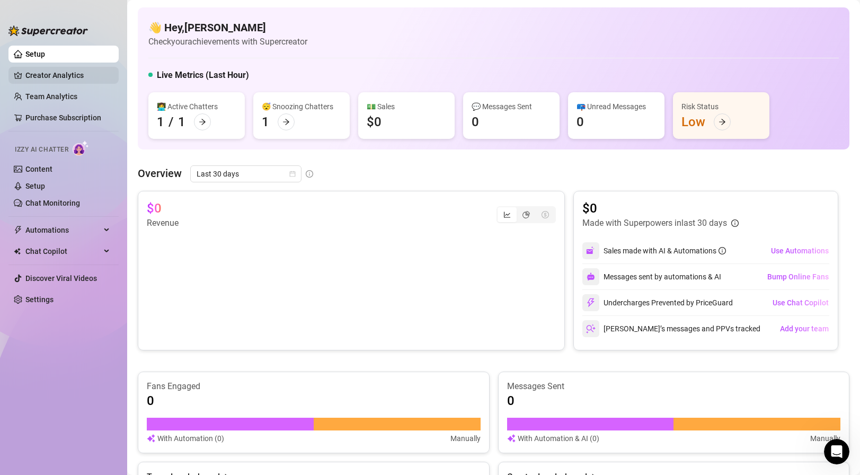
click at [74, 76] on link "Creator Analytics" at bounding box center [67, 75] width 85 height 17
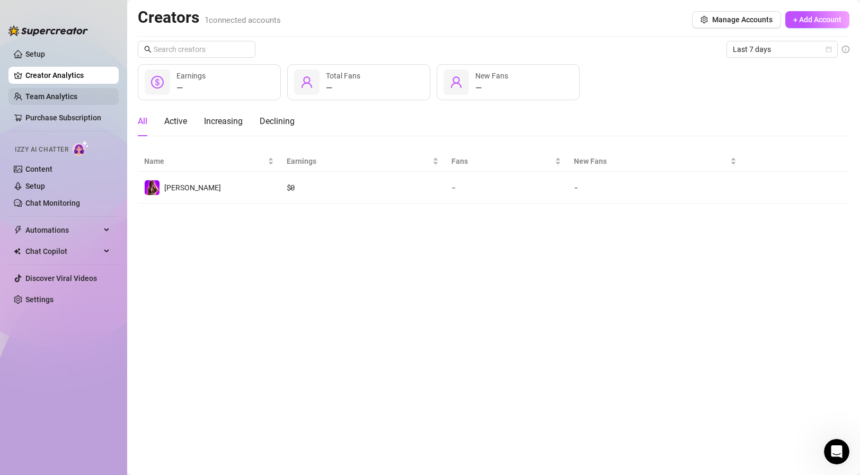
click at [77, 92] on link "Team Analytics" at bounding box center [51, 96] width 52 height 8
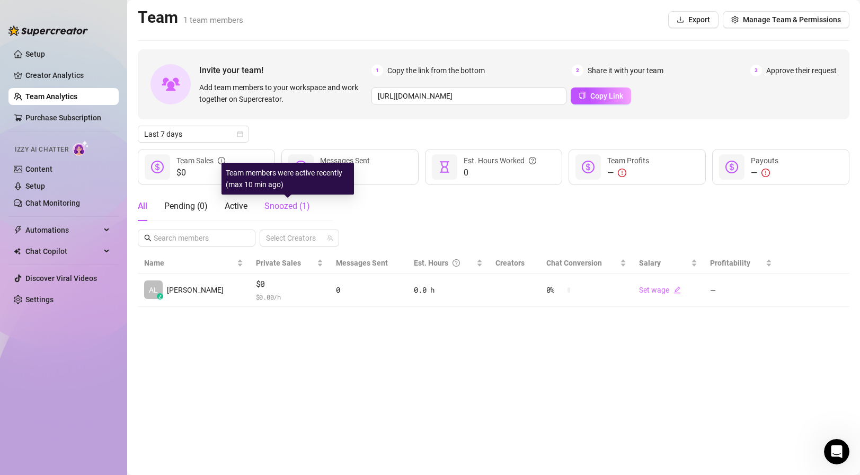
click at [281, 207] on span "Snoozed ( 1 )" at bounding box center [287, 206] width 46 height 10
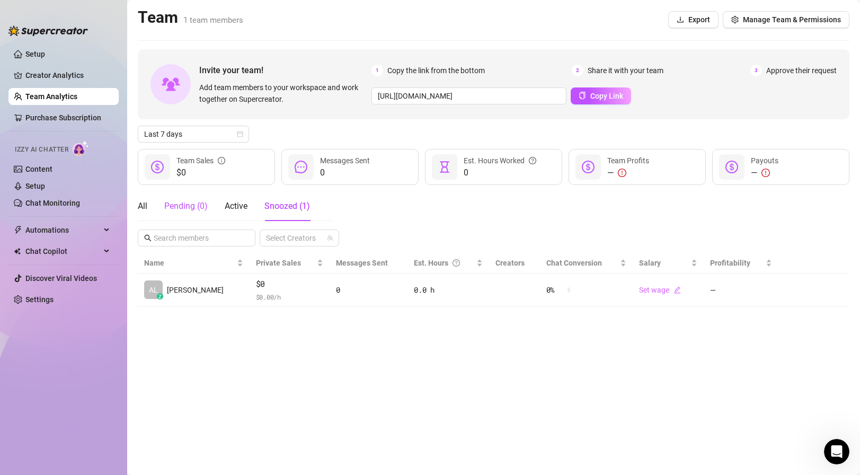
click at [188, 210] on div "Pending ( 0 )" at bounding box center [185, 206] width 43 height 13
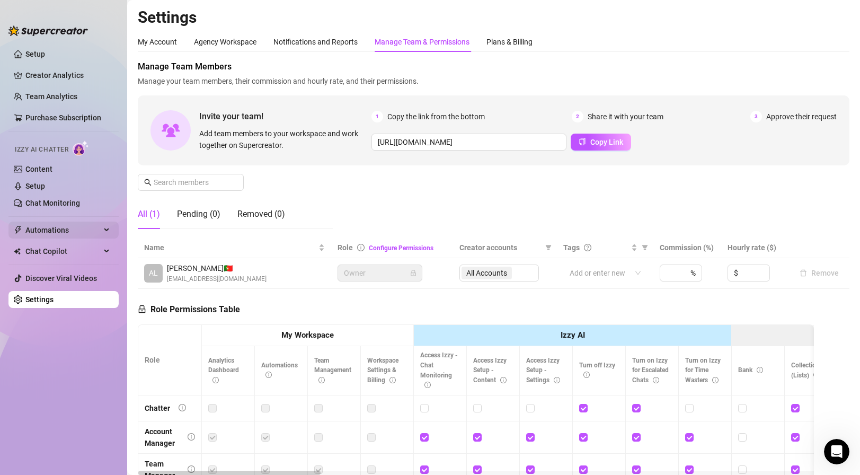
click at [87, 226] on span "Automations" at bounding box center [62, 229] width 75 height 17
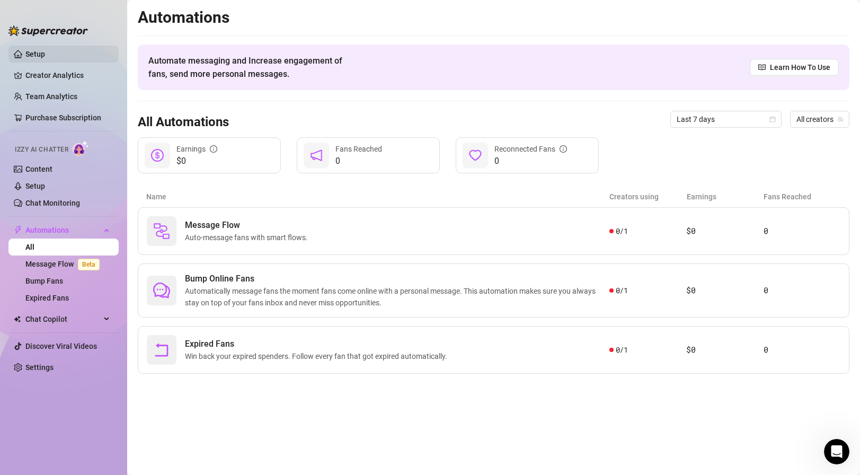
click at [45, 50] on link "Setup" at bounding box center [35, 54] width 20 height 8
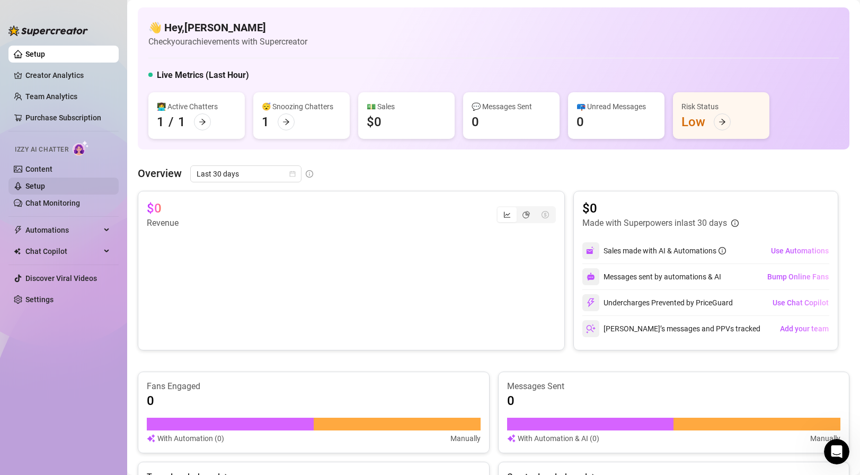
click at [45, 183] on link "Setup" at bounding box center [35, 186] width 20 height 8
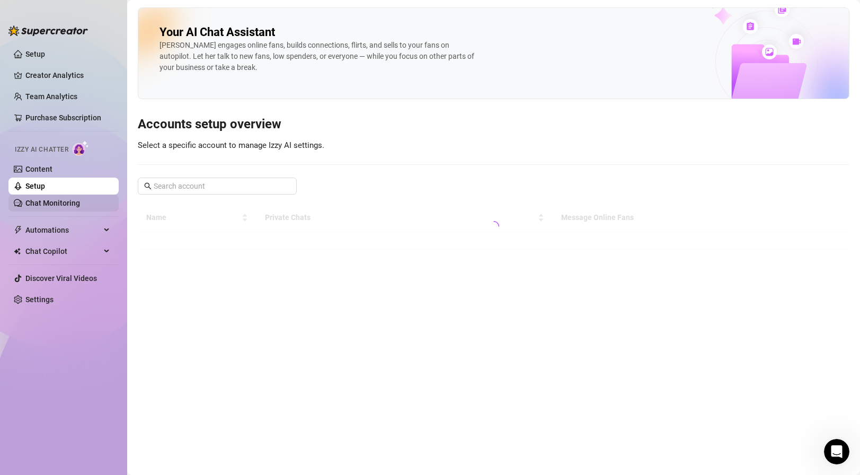
click at [73, 199] on link "Chat Monitoring" at bounding box center [52, 203] width 55 height 8
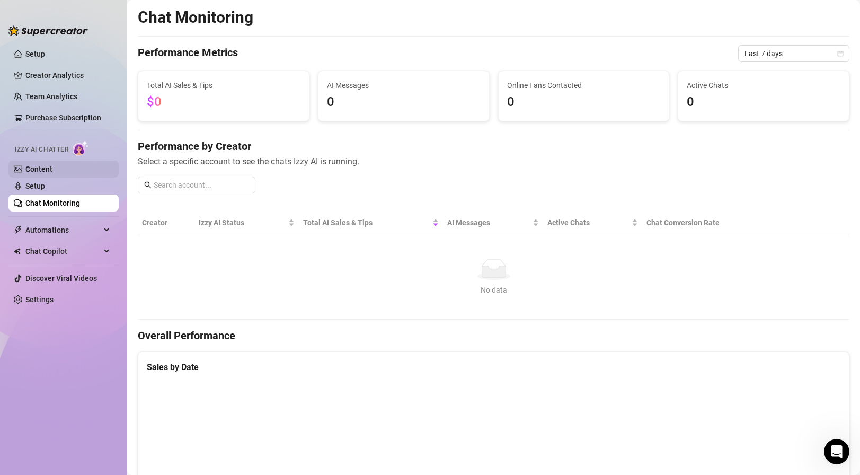
click at [52, 173] on link "Content" at bounding box center [38, 169] width 27 height 8
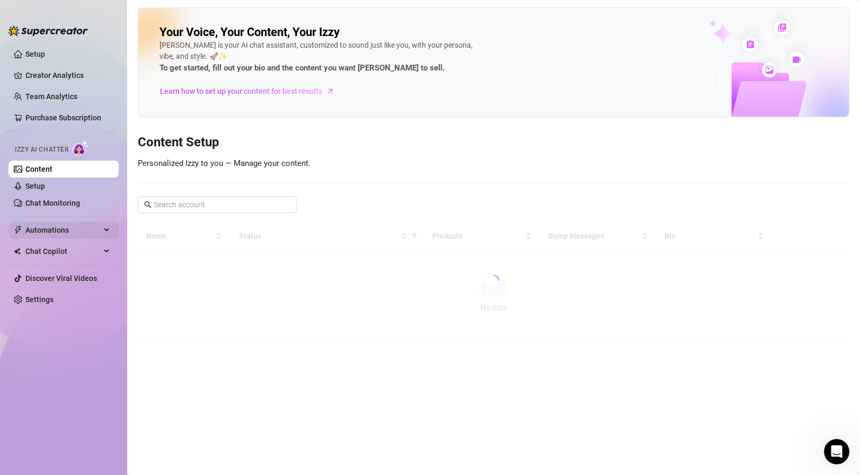
click at [88, 229] on span "Automations" at bounding box center [62, 229] width 75 height 17
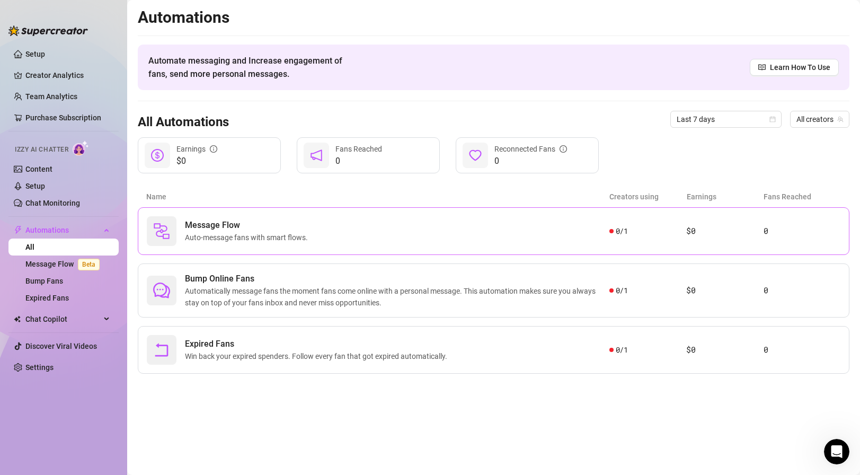
click at [356, 221] on div "Message Flow Auto-message fans with smart flows." at bounding box center [378, 231] width 463 height 30
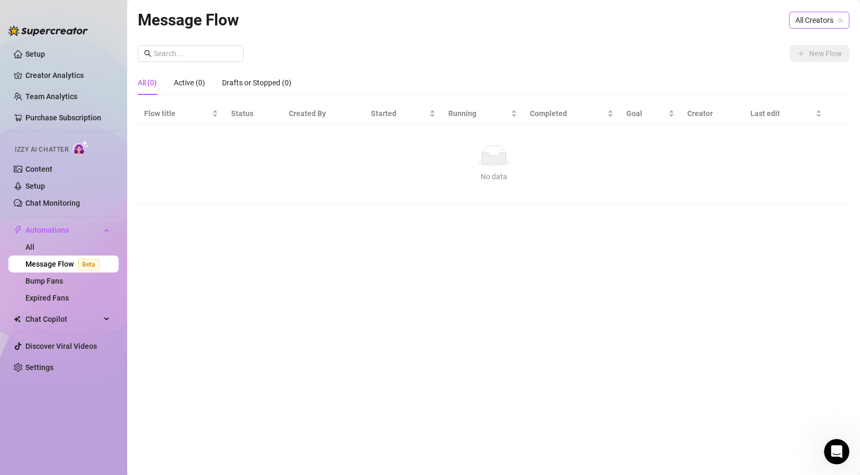
click at [802, 22] on span "All Creators" at bounding box center [819, 20] width 48 height 16
click at [794, 56] on span "( lifewithalexis )" at bounding box center [817, 59] width 48 height 12
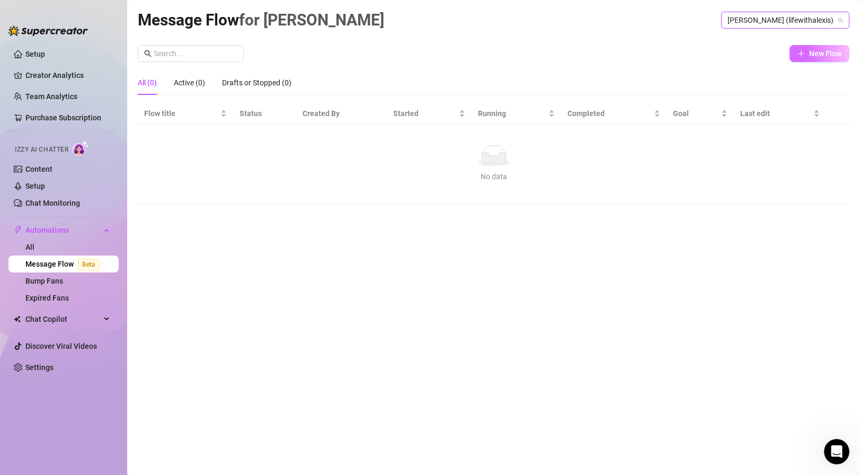
click at [817, 52] on span "New Flow" at bounding box center [825, 53] width 32 height 8
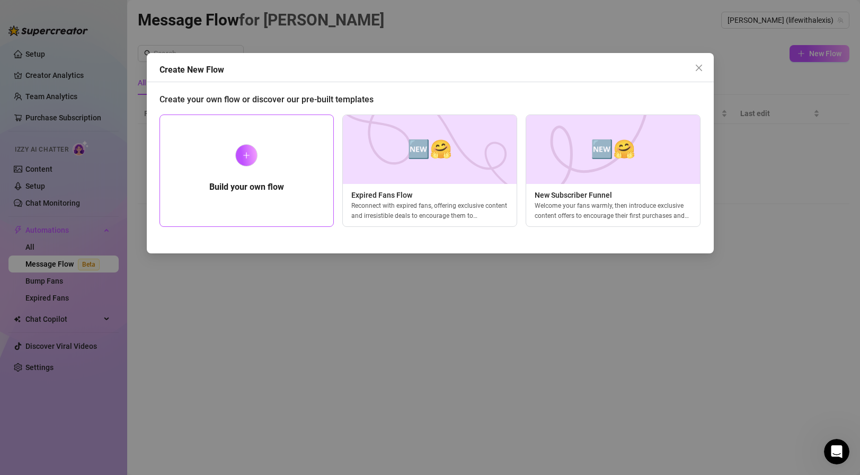
click at [298, 167] on div "Build your own flow" at bounding box center [246, 170] width 175 height 112
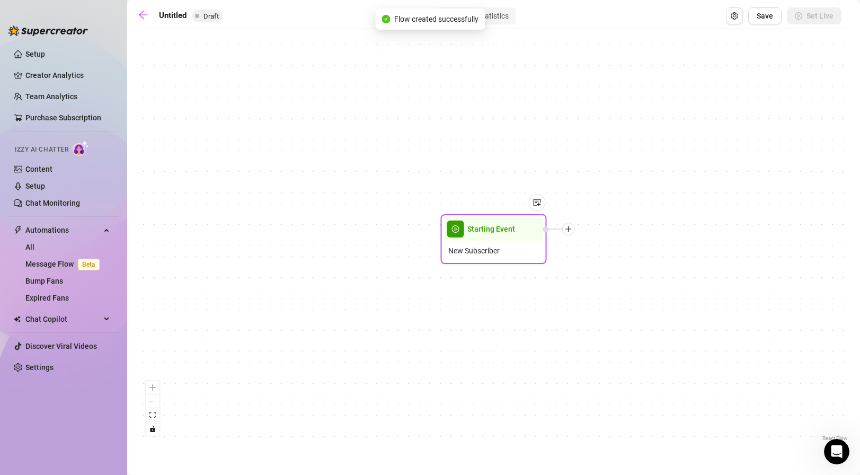
click at [497, 234] on span "Starting Event" at bounding box center [491, 229] width 48 height 12
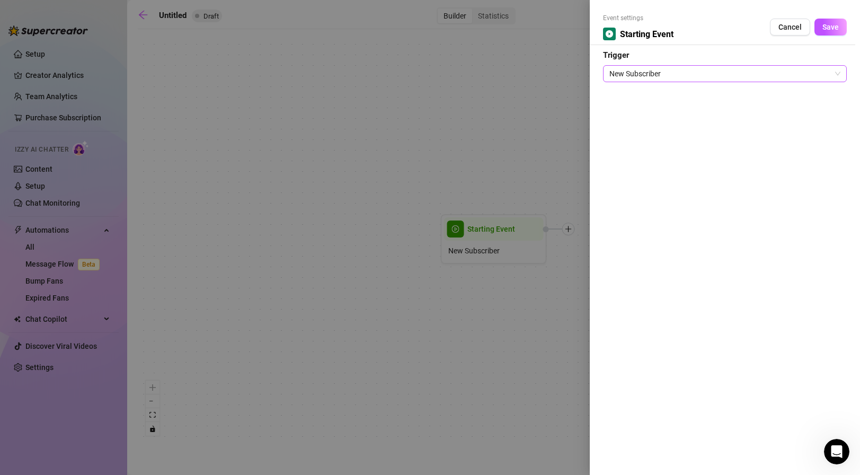
click at [706, 71] on span "New Subscriber" at bounding box center [724, 74] width 231 height 16
click at [665, 79] on span "New Subscriber" at bounding box center [724, 74] width 231 height 16
click at [780, 24] on span "Cancel" at bounding box center [789, 27] width 23 height 8
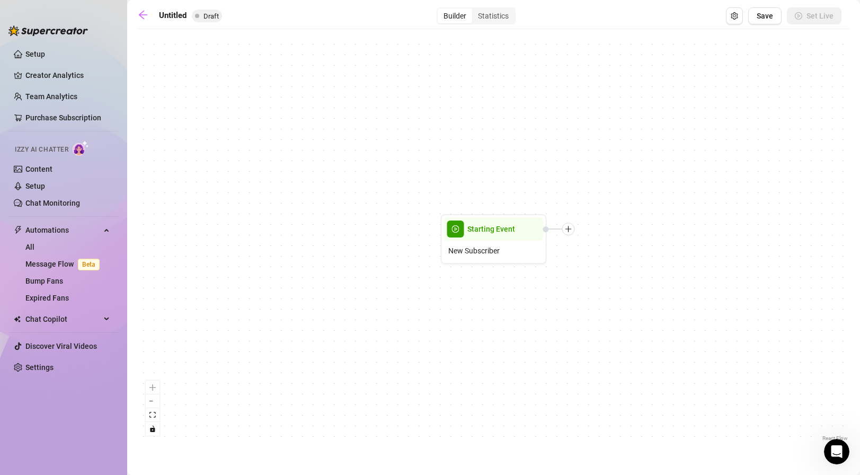
click at [485, 146] on div "Starting Event New Subscriber" at bounding box center [494, 238] width 712 height 409
click at [570, 230] on icon "plus" at bounding box center [568, 228] width 7 height 7
click at [530, 226] on div at bounding box center [532, 210] width 28 height 54
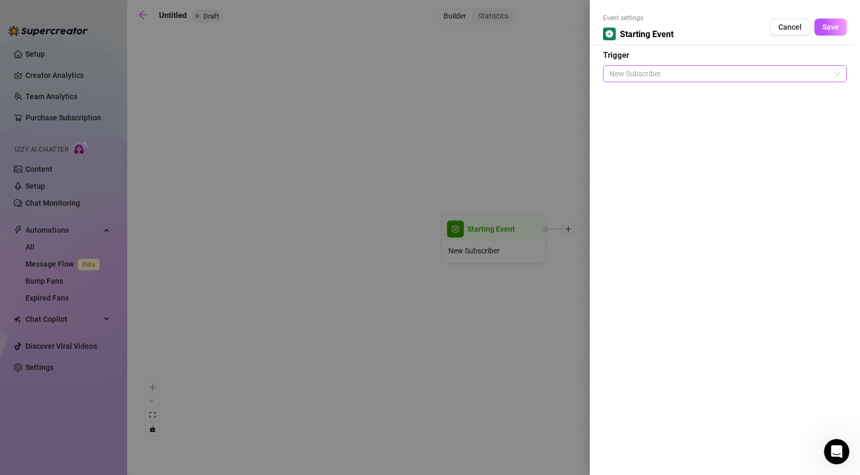
click at [647, 71] on span "New Subscriber" at bounding box center [724, 74] width 231 height 16
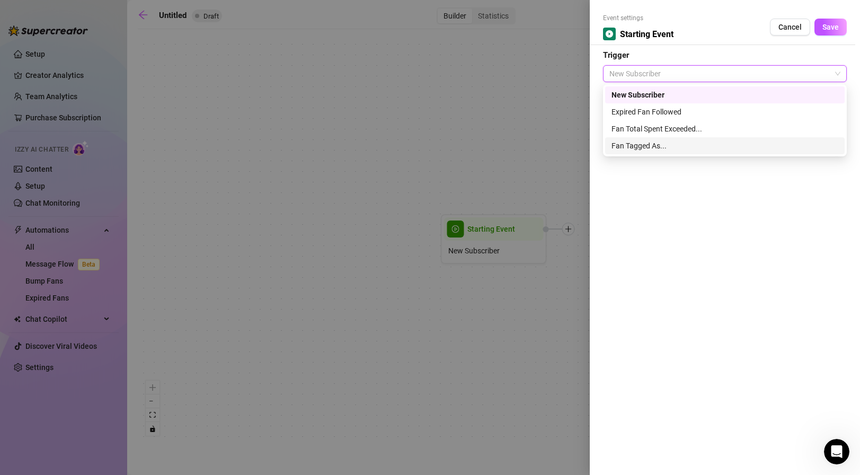
click at [681, 145] on div "Fan Tagged As..." at bounding box center [724, 146] width 227 height 12
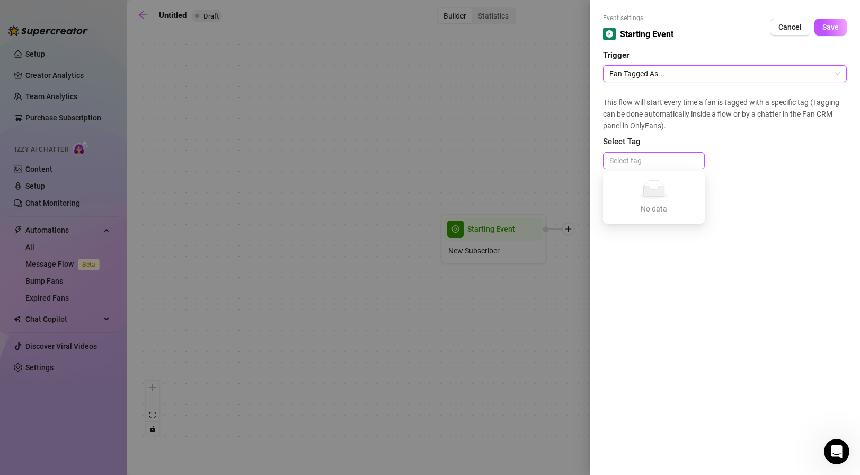
click at [664, 159] on div at bounding box center [653, 160] width 97 height 15
click at [654, 75] on span "Fan Tagged As..." at bounding box center [724, 74] width 231 height 16
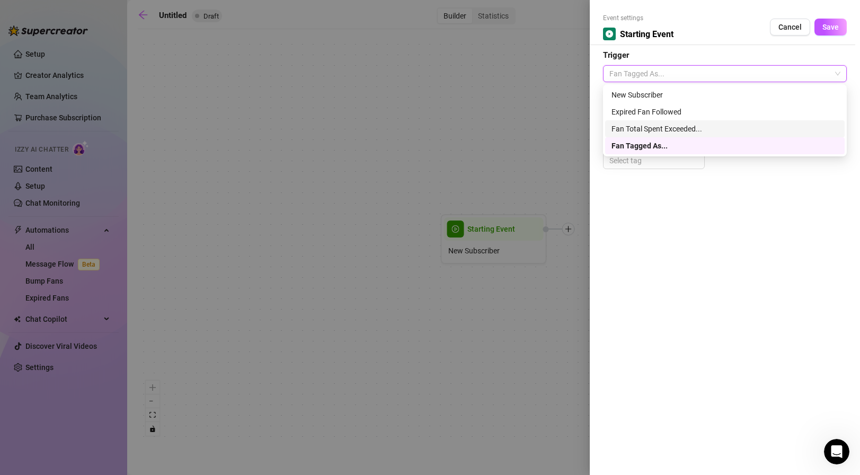
click at [652, 129] on div "Fan Total Spent Exceeded..." at bounding box center [724, 129] width 227 height 12
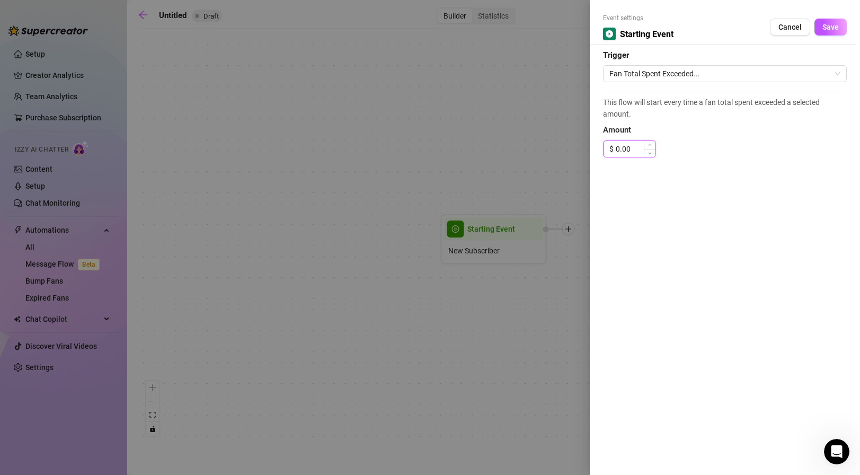
click at [640, 146] on input "0.00" at bounding box center [636, 149] width 40 height 16
drag, startPoint x: 637, startPoint y: 150, endPoint x: 588, endPoint y: 150, distance: 49.3
click at [588, 150] on div "Event settings Starting Event Cancel Save Trigger Fan Total Spent Exceeded... T…" at bounding box center [430, 237] width 860 height 475
type input "5.00"
click at [671, 165] on div "This flow will start every time a fan total spent exceeded a selected amount. A…" at bounding box center [725, 130] width 244 height 76
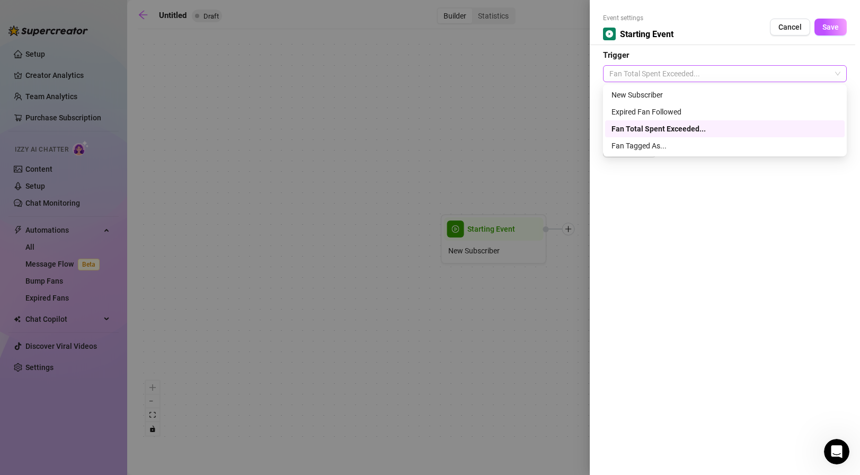
click at [737, 78] on span "Fan Total Spent Exceeded..." at bounding box center [724, 74] width 231 height 16
click at [739, 76] on span "Fan Total Spent Exceeded..." at bounding box center [724, 74] width 231 height 16
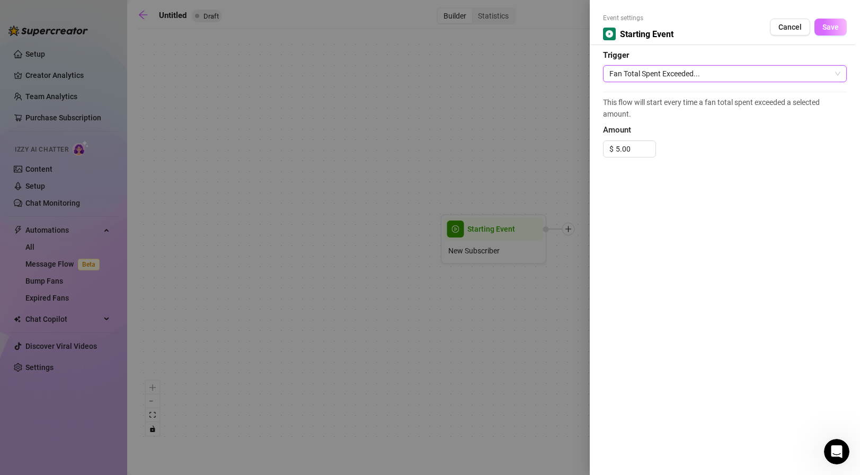
click at [831, 21] on button "Save" at bounding box center [830, 27] width 32 height 17
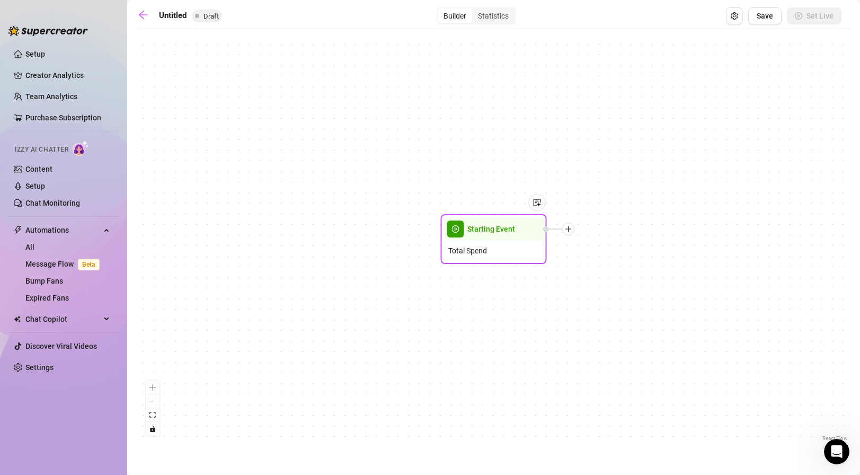
click at [572, 233] on div at bounding box center [568, 229] width 13 height 13
click at [606, 247] on div "Condition" at bounding box center [620, 248] width 77 height 18
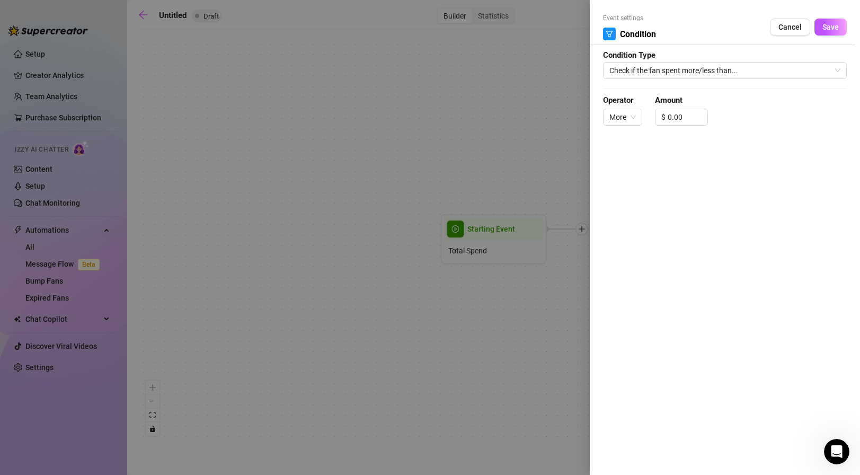
click at [685, 60] on form "Event settings Condition Cancel Save Condition Type Check if the fan spent more…" at bounding box center [725, 74] width 244 height 122
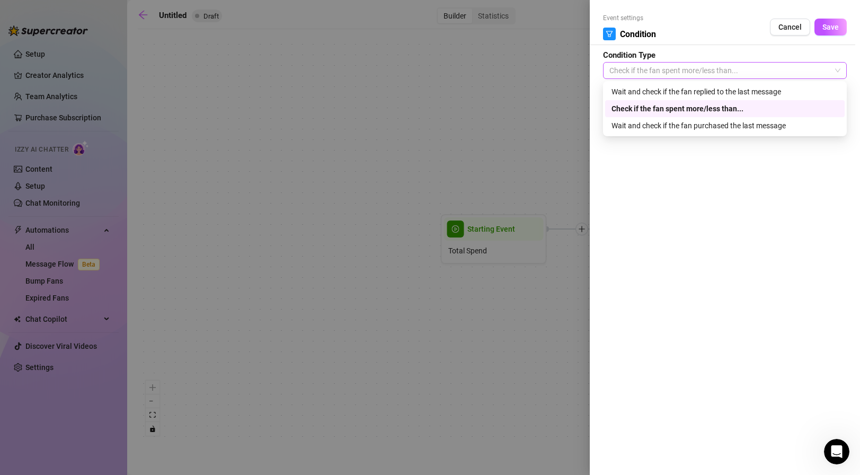
click at [685, 64] on span "Check if the fan spent more/less than..." at bounding box center [724, 71] width 231 height 16
click at [715, 65] on span "Check if the fan spent more/less than..." at bounding box center [724, 71] width 231 height 16
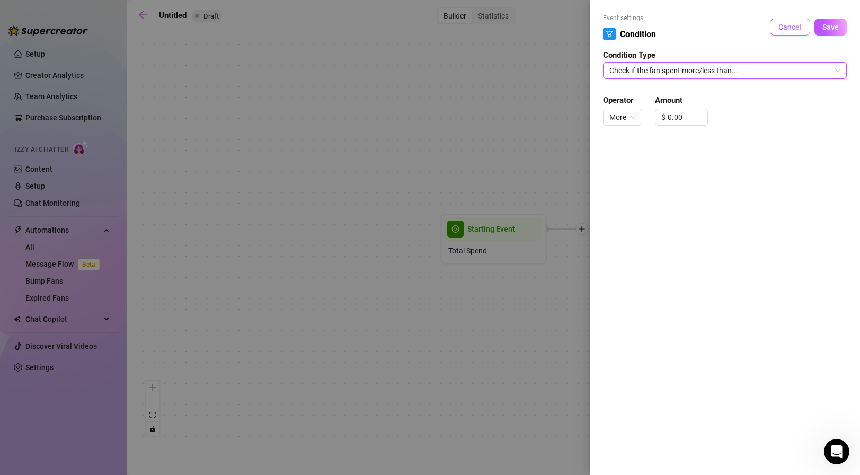
click at [787, 22] on button "Cancel" at bounding box center [790, 27] width 40 height 17
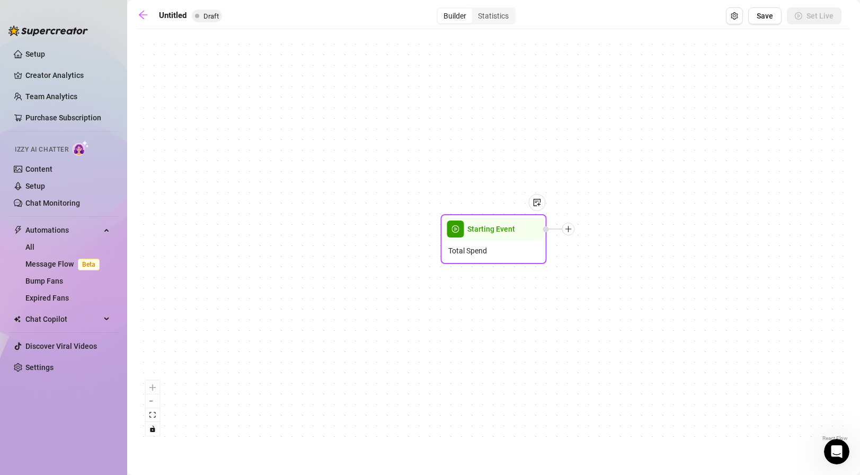
click at [569, 229] on icon "plus" at bounding box center [568, 228] width 6 height 1
click at [612, 299] on div "Merge Nodes" at bounding box center [620, 302] width 77 height 18
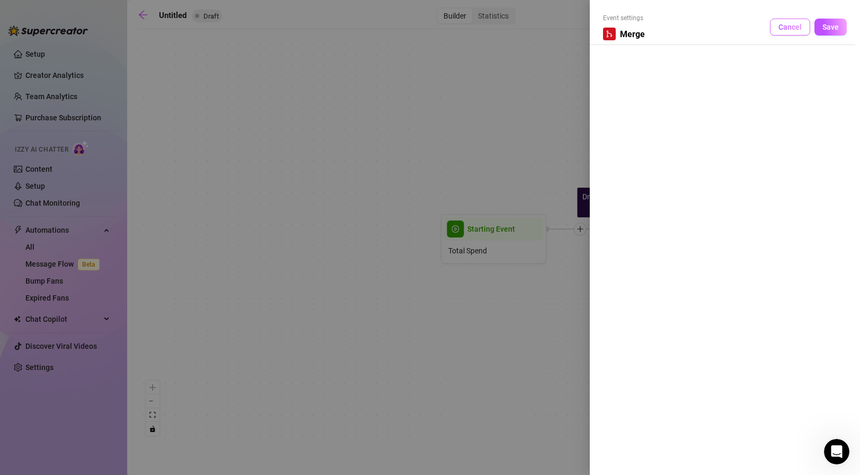
click at [780, 23] on span "Cancel" at bounding box center [789, 27] width 23 height 8
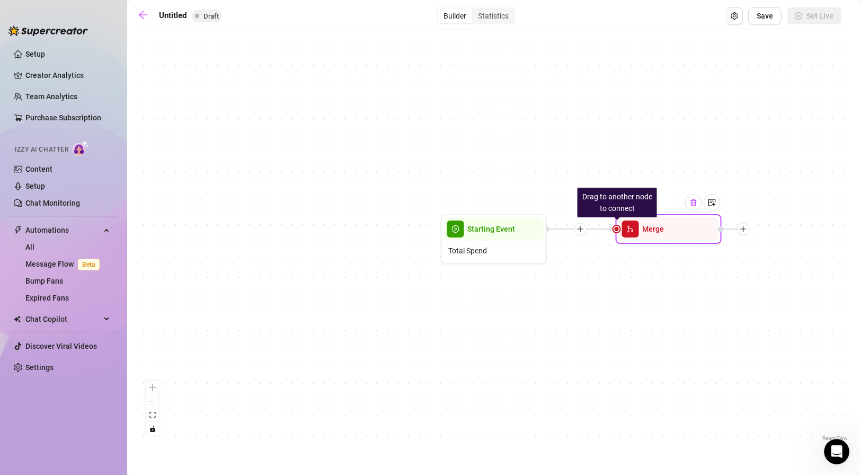
click at [698, 203] on div at bounding box center [693, 202] width 17 height 17
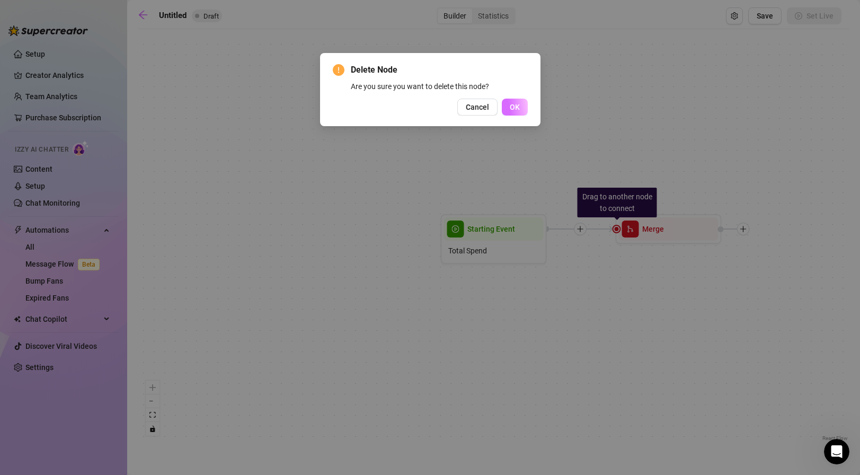
click at [513, 109] on span "OK" at bounding box center [515, 107] width 10 height 8
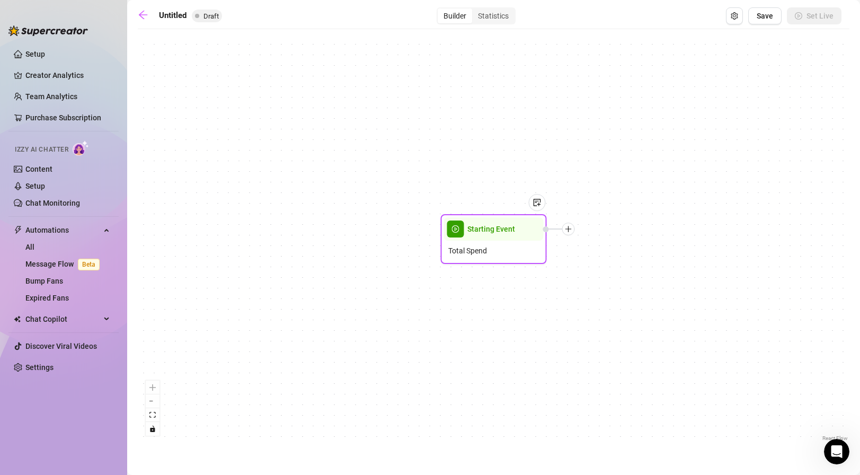
click at [569, 232] on icon "plus" at bounding box center [568, 228] width 7 height 7
click at [608, 280] on div "Tag Fan" at bounding box center [620, 284] width 77 height 18
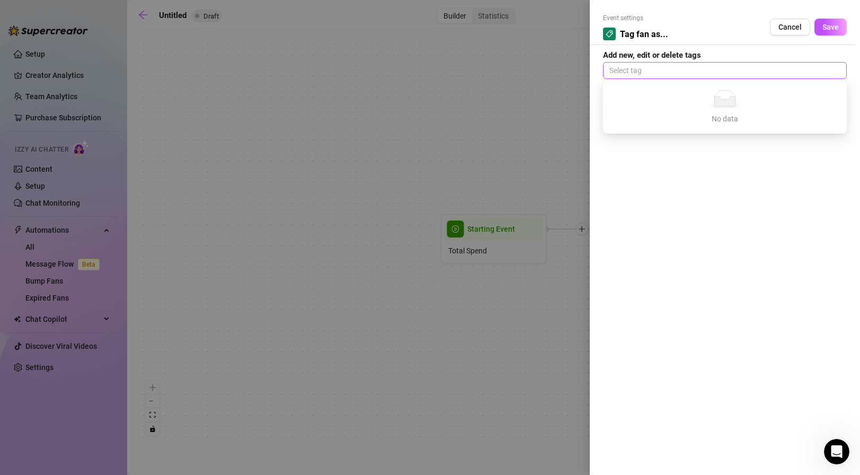
click at [673, 73] on div at bounding box center [724, 70] width 239 height 15
click at [783, 32] on button "Cancel" at bounding box center [790, 27] width 40 height 17
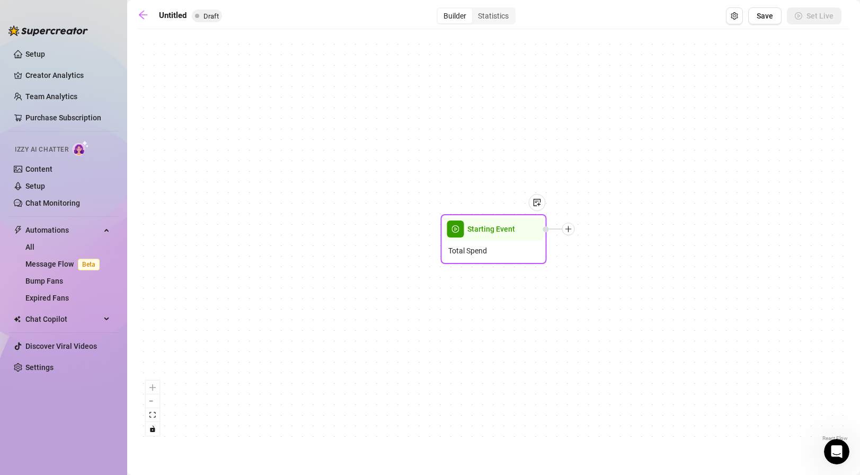
click at [572, 234] on div at bounding box center [568, 229] width 13 height 13
click at [609, 246] on div "Condition" at bounding box center [620, 248] width 77 height 18
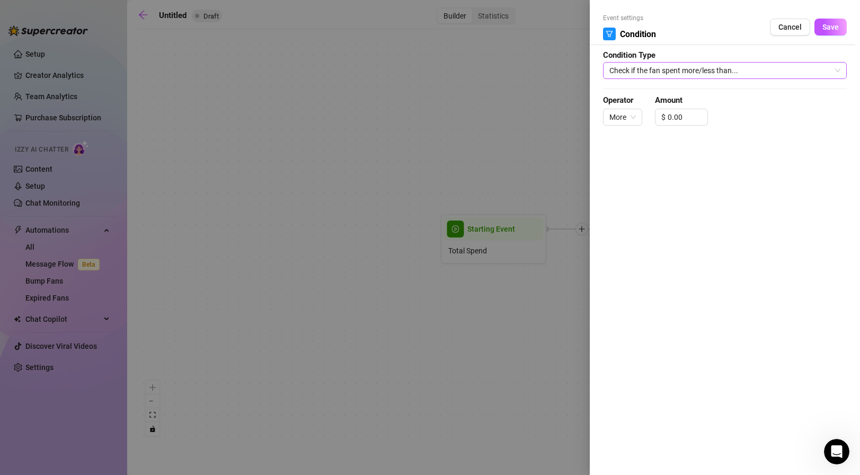
click at [636, 74] on span "Check if the fan spent more/less than..." at bounding box center [724, 71] width 231 height 16
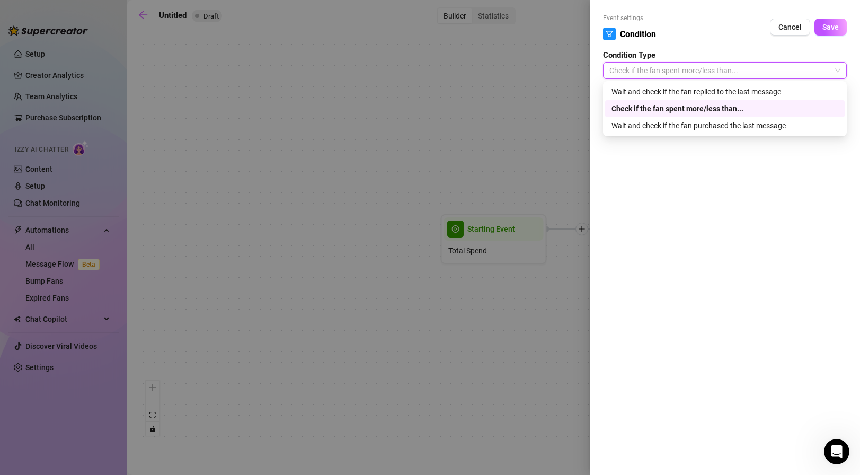
click at [641, 72] on span "Check if the fan spent more/less than..." at bounding box center [724, 71] width 231 height 16
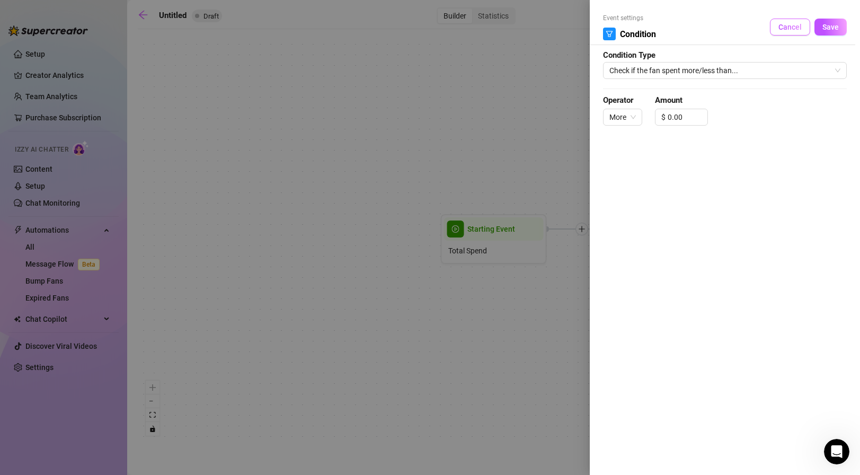
click at [800, 27] on span "Cancel" at bounding box center [789, 27] width 23 height 8
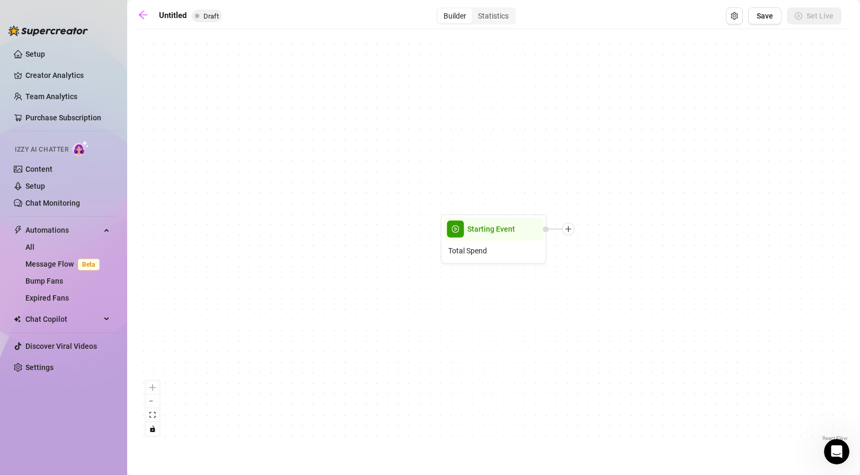
click at [571, 236] on div "Starting Event Total Spend" at bounding box center [494, 238] width 712 height 409
click at [570, 234] on div at bounding box center [568, 229] width 13 height 13
click at [568, 176] on div "Starting Event Total Spend Time Delay Condition Message Tag Fan Merge Nodes" at bounding box center [494, 238] width 712 height 409
click at [536, 203] on img at bounding box center [537, 202] width 8 height 8
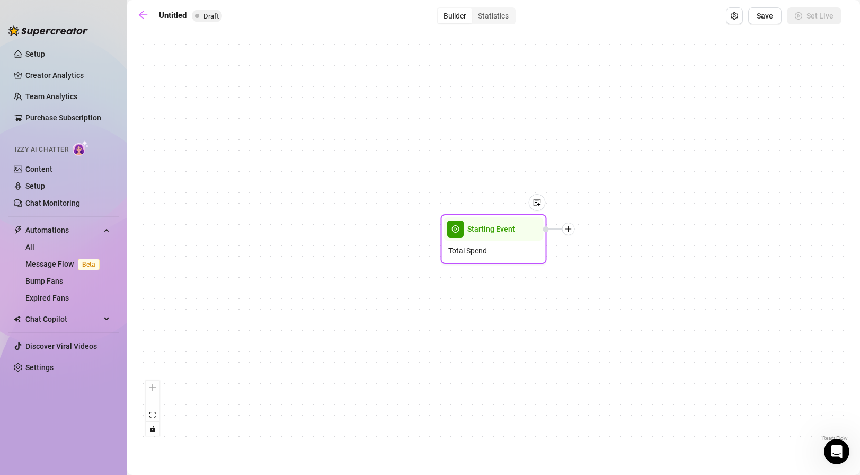
click at [520, 226] on div at bounding box center [532, 210] width 28 height 54
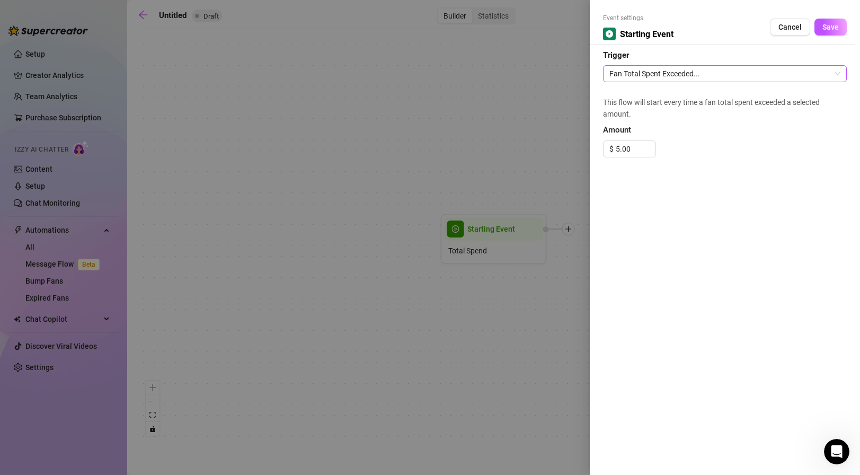
click at [687, 73] on span "Fan Total Spent Exceeded..." at bounding box center [724, 74] width 231 height 16
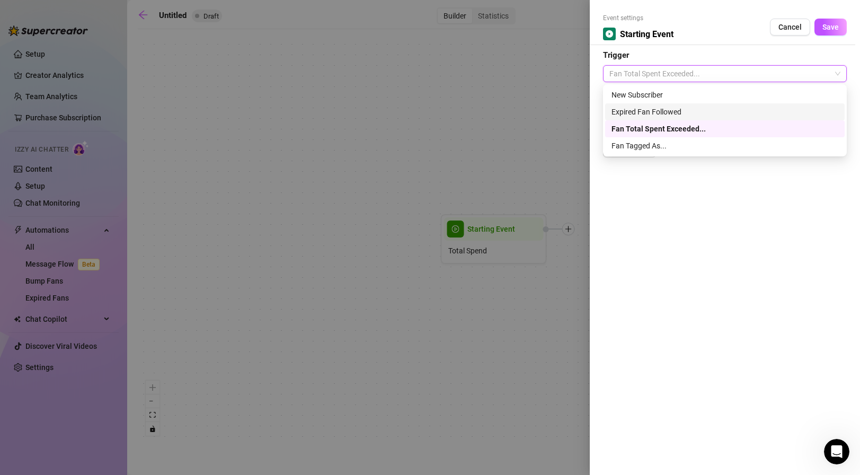
click at [687, 104] on div "Expired Fan Followed" at bounding box center [724, 111] width 239 height 17
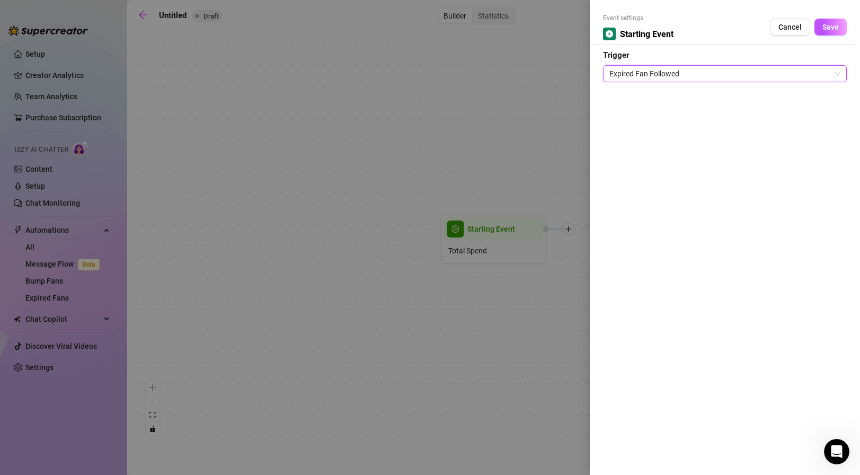
click at [683, 72] on span "Expired Fan Followed" at bounding box center [724, 74] width 231 height 16
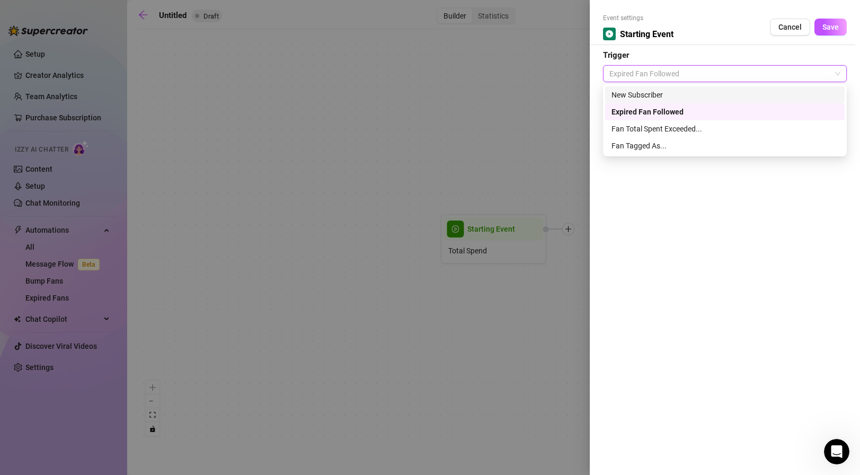
click at [683, 86] on div "New Subscriber" at bounding box center [724, 94] width 239 height 17
click at [686, 72] on span "New Subscriber" at bounding box center [724, 74] width 231 height 16
click at [675, 141] on div "Fan Tagged As..." at bounding box center [724, 146] width 227 height 12
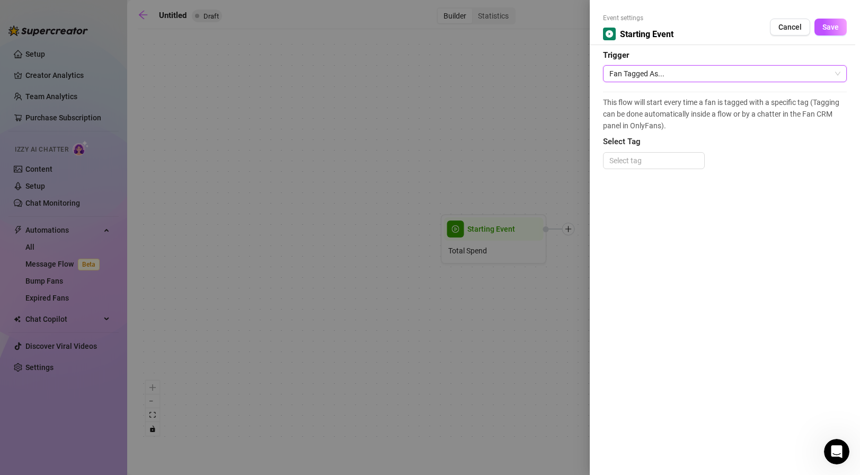
click at [676, 73] on span "Fan Tagged As..." at bounding box center [724, 74] width 231 height 16
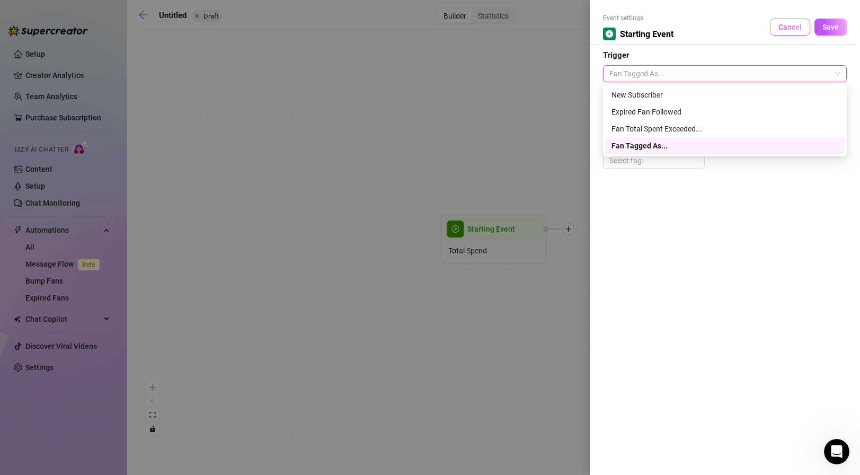
click at [789, 26] on span "Cancel" at bounding box center [789, 27] width 23 height 8
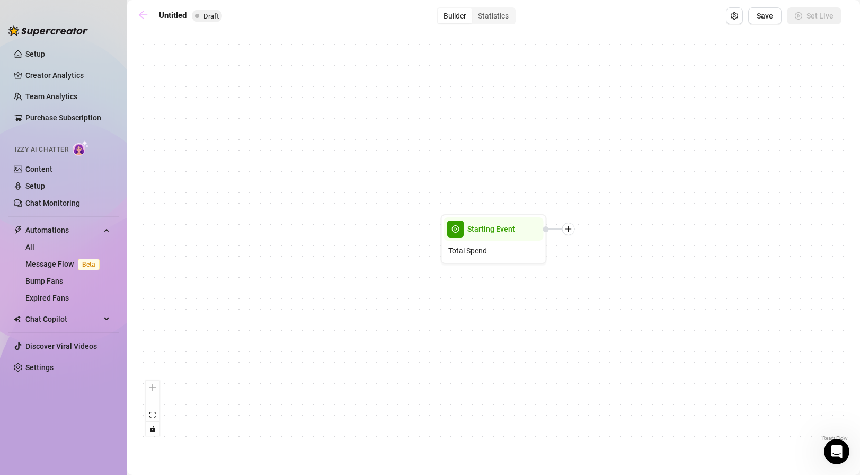
click at [146, 18] on icon "arrow-left" at bounding box center [143, 15] width 11 height 11
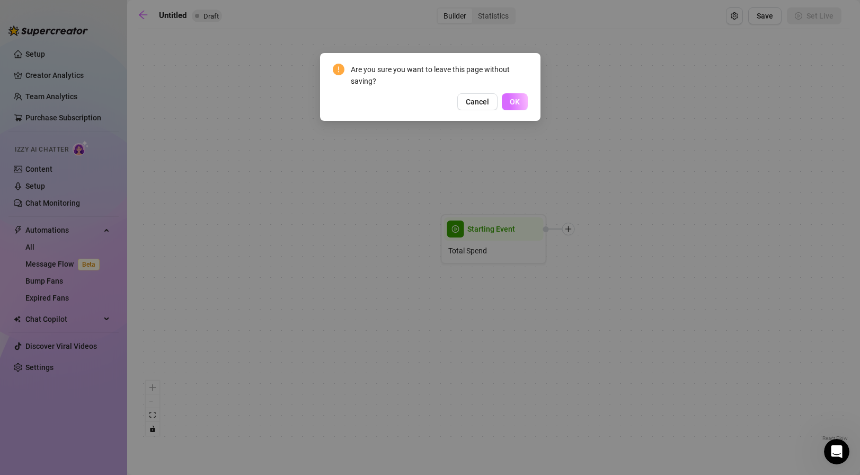
click at [516, 106] on button "OK" at bounding box center [515, 101] width 26 height 17
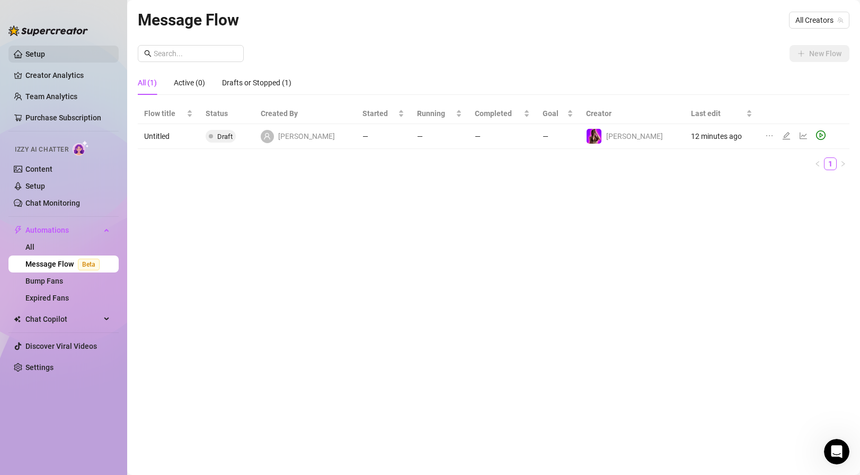
click at [45, 52] on link "Setup" at bounding box center [35, 54] width 20 height 8
